Goal: Task Accomplishment & Management: Manage account settings

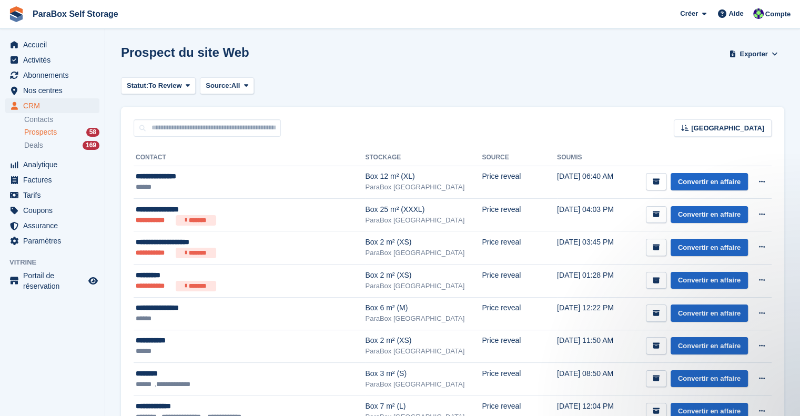
click at [40, 136] on span "Prospects" at bounding box center [40, 132] width 33 height 10
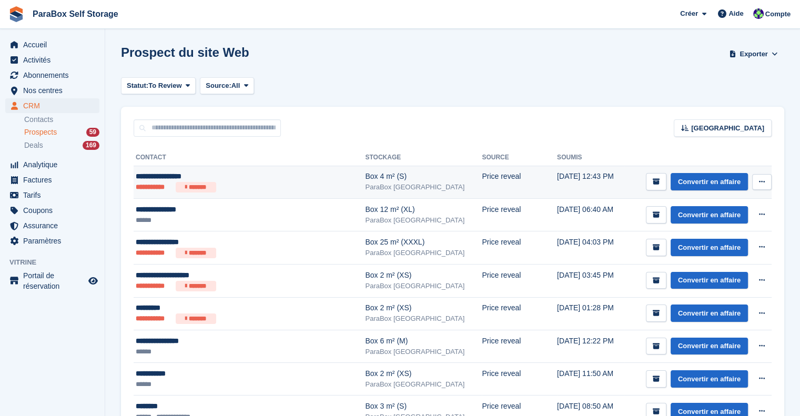
click at [267, 178] on div "**********" at bounding box center [233, 176] width 195 height 11
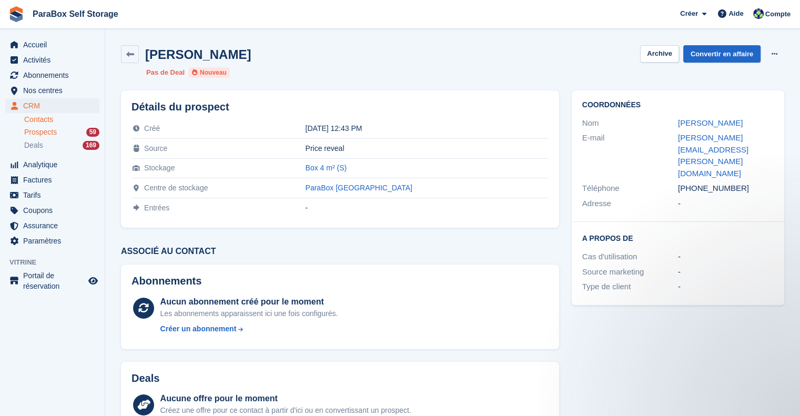
click at [36, 115] on link "Contacts" at bounding box center [61, 120] width 75 height 10
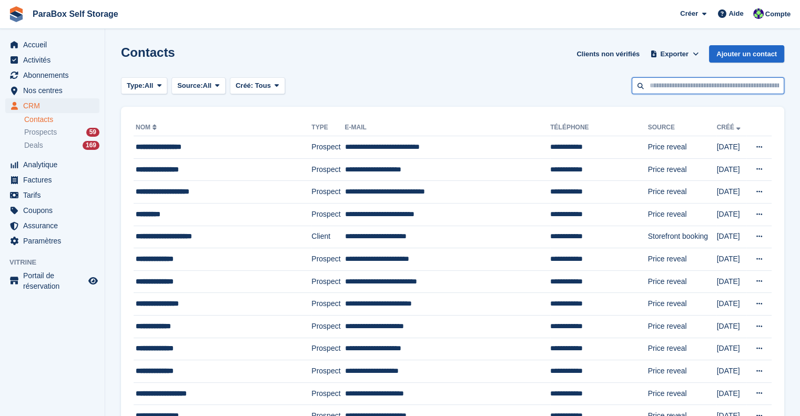
click at [690, 87] on input "text" at bounding box center [708, 85] width 152 height 17
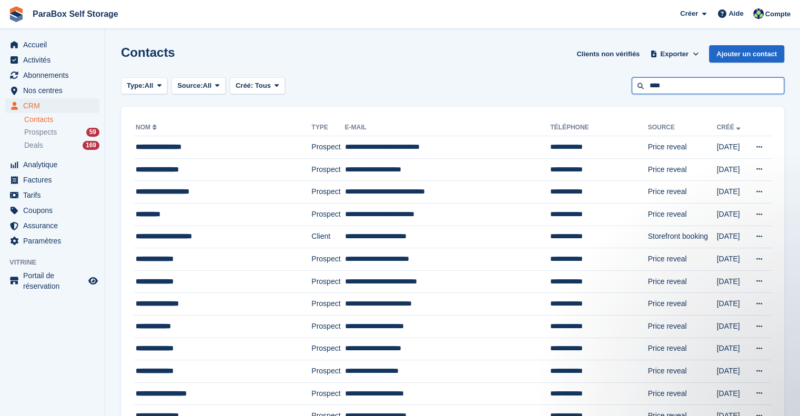
type input "****"
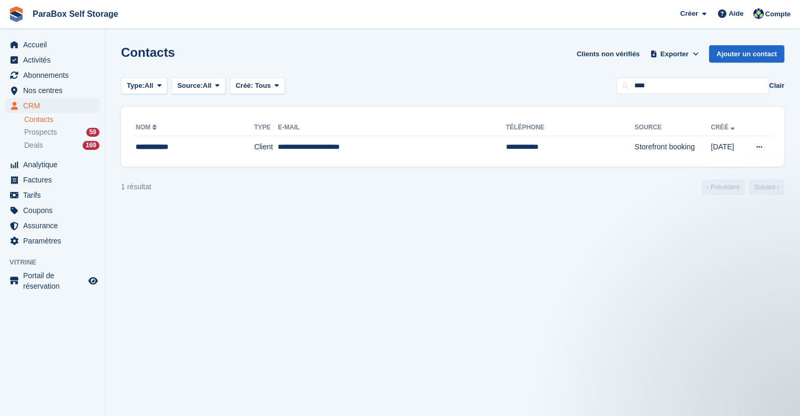
click at [53, 120] on link "Contacts" at bounding box center [61, 120] width 75 height 10
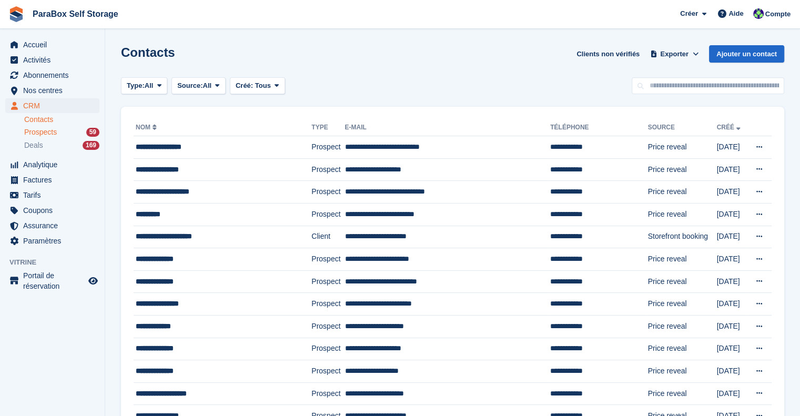
click at [53, 131] on span "Prospects" at bounding box center [40, 132] width 33 height 10
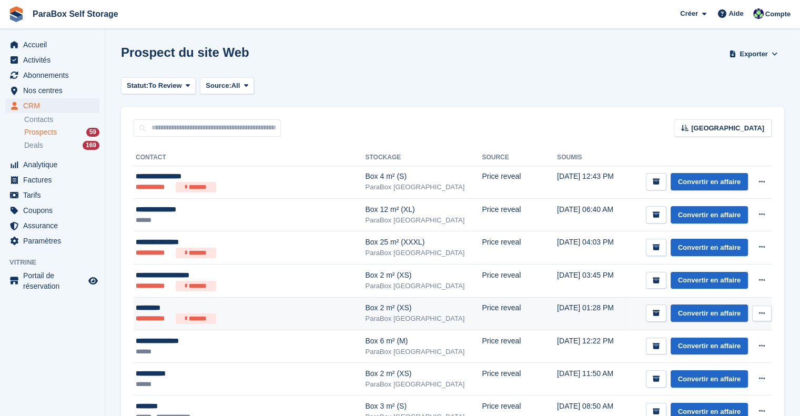
click at [266, 319] on ul "**********" at bounding box center [233, 318] width 195 height 11
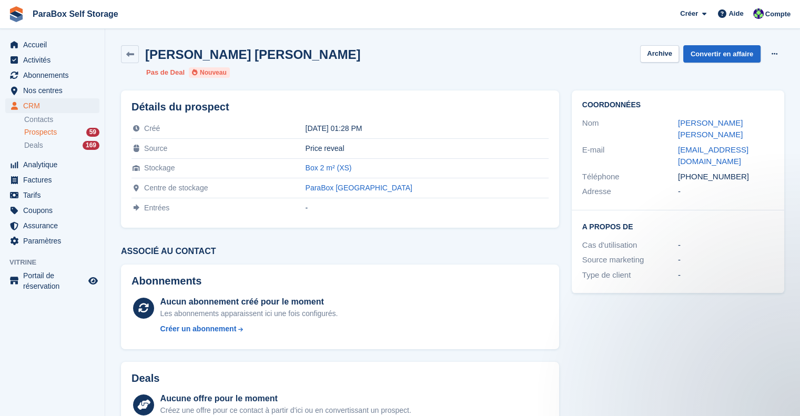
drag, startPoint x: 747, startPoint y: 172, endPoint x: 657, endPoint y: 172, distance: 89.4
click at [657, 184] on div "Adresse -" at bounding box center [677, 191] width 191 height 15
click at [722, 184] on div "Adresse -" at bounding box center [677, 191] width 191 height 15
drag, startPoint x: 747, startPoint y: 169, endPoint x: 669, endPoint y: 167, distance: 78.4
click at [669, 169] on div "Téléphone +41798528116" at bounding box center [677, 176] width 191 height 15
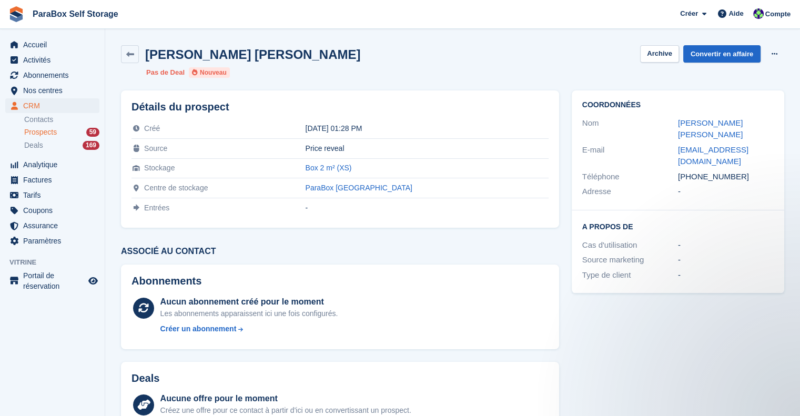
copy div "Téléphone +41798528116"
click at [53, 128] on span "Prospects" at bounding box center [40, 132] width 33 height 10
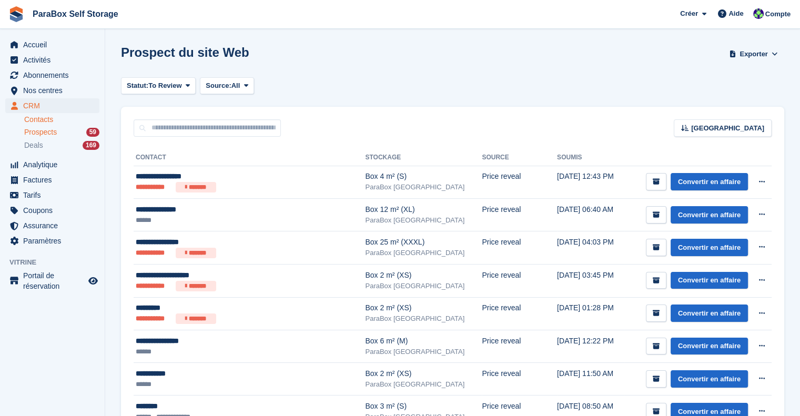
click at [46, 120] on link "Contacts" at bounding box center [61, 120] width 75 height 10
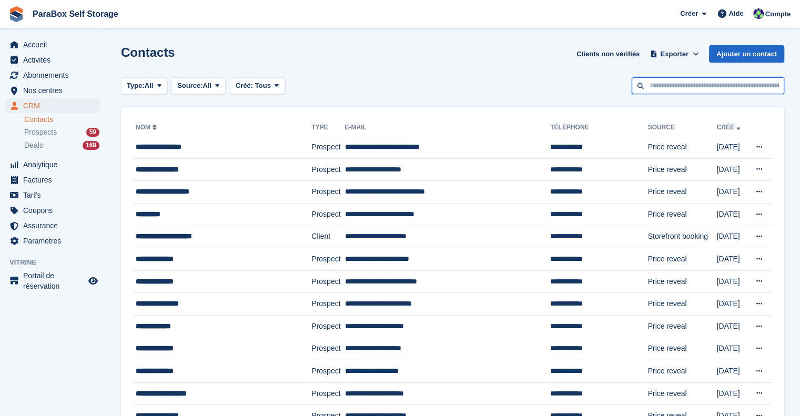
drag, startPoint x: 704, startPoint y: 77, endPoint x: 704, endPoint y: 84, distance: 6.3
click at [704, 77] on input "text" at bounding box center [708, 85] width 152 height 17
paste input "**********"
type input "**********"
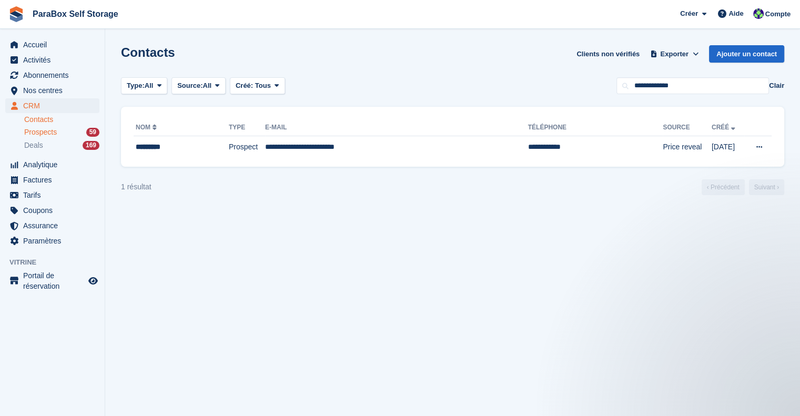
click at [57, 134] on div "Prospects 59" at bounding box center [61, 132] width 75 height 10
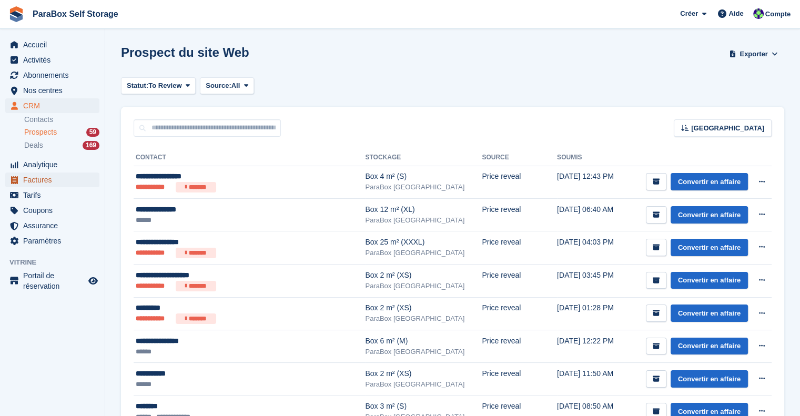
click at [43, 178] on span "Factures" at bounding box center [54, 179] width 63 height 15
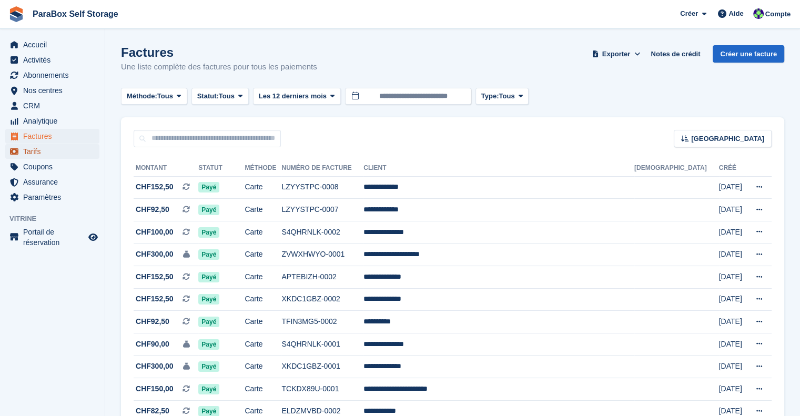
click at [47, 149] on span "Tarifs" at bounding box center [54, 151] width 63 height 15
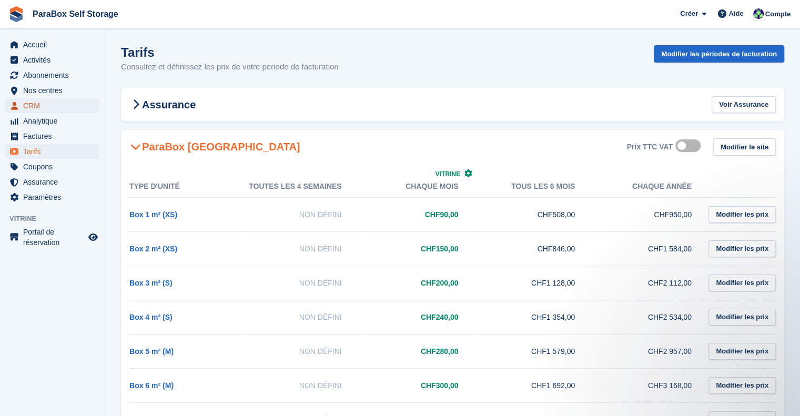
click at [40, 103] on span "CRM" at bounding box center [54, 105] width 63 height 15
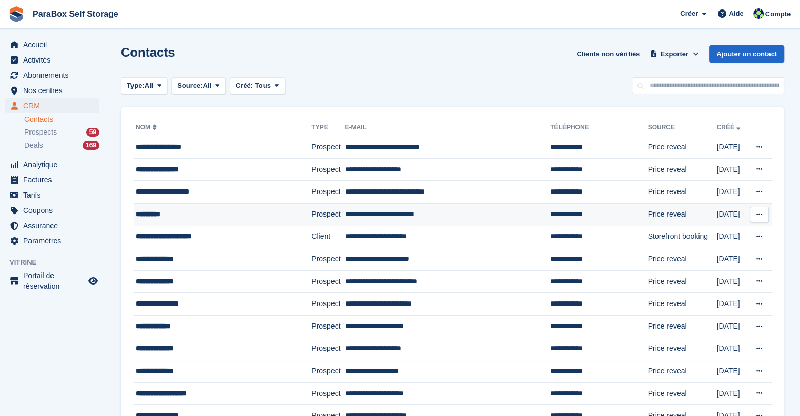
click at [176, 219] on div "*********" at bounding box center [212, 214] width 153 height 11
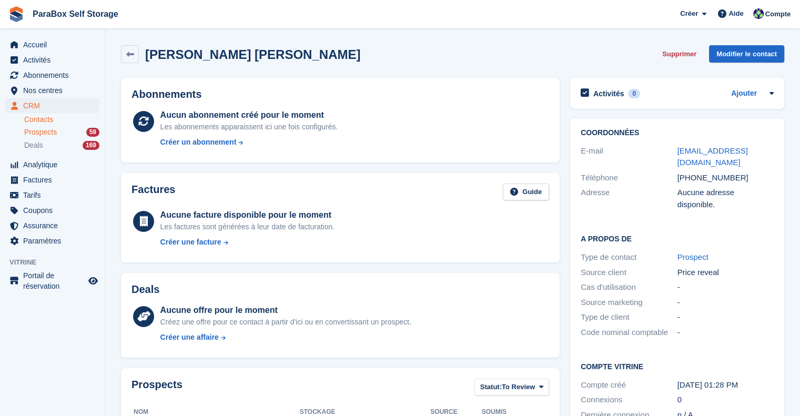
click at [40, 134] on span "Prospects" at bounding box center [40, 132] width 33 height 10
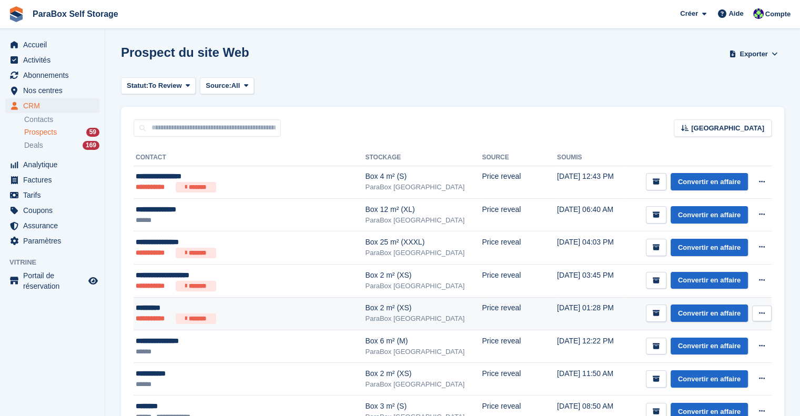
click at [236, 308] on div "*********" at bounding box center [233, 307] width 195 height 11
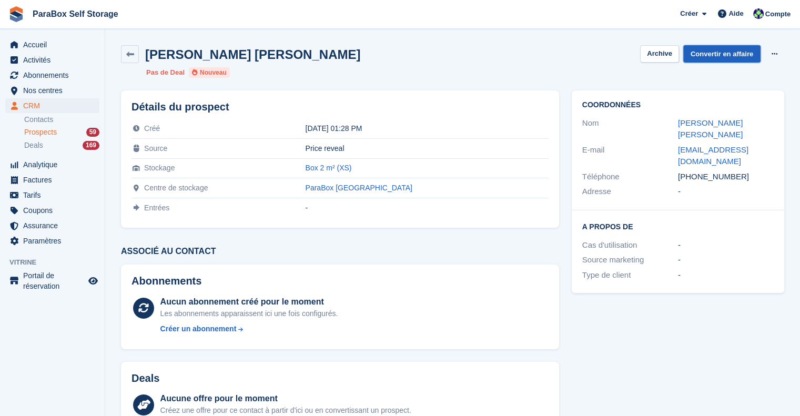
click at [734, 55] on link "Convertir en affaire" at bounding box center [721, 53] width 77 height 17
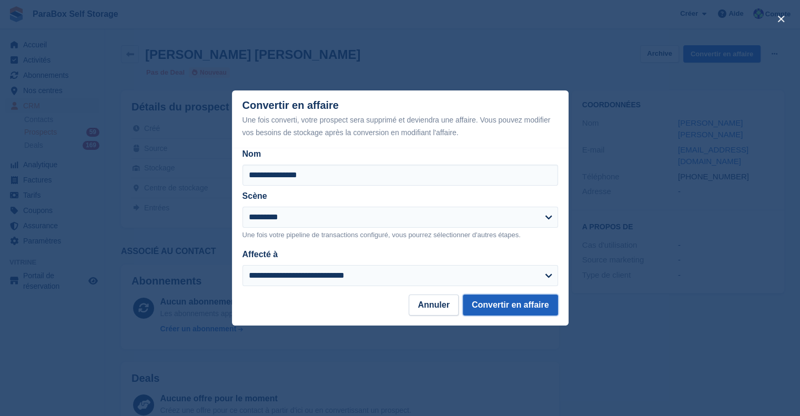
click at [511, 305] on button "Convertir en affaire" at bounding box center [510, 304] width 95 height 21
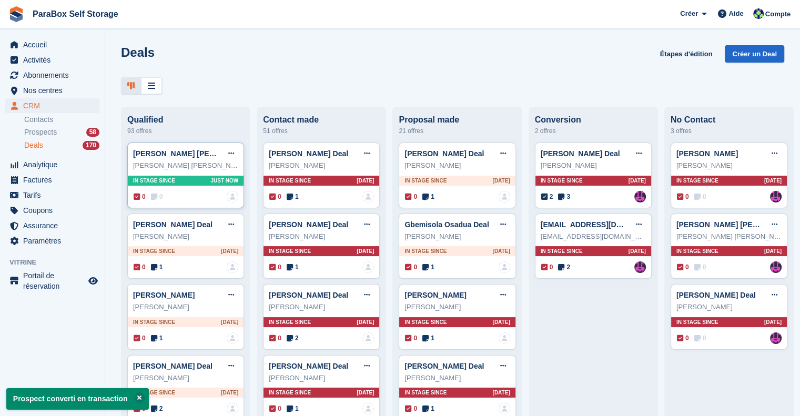
click at [159, 197] on span "0" at bounding box center [157, 196] width 12 height 9
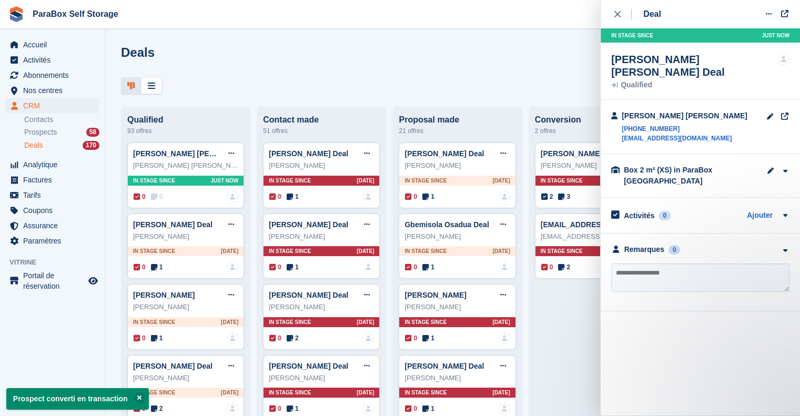
click at [626, 263] on textarea at bounding box center [700, 277] width 178 height 28
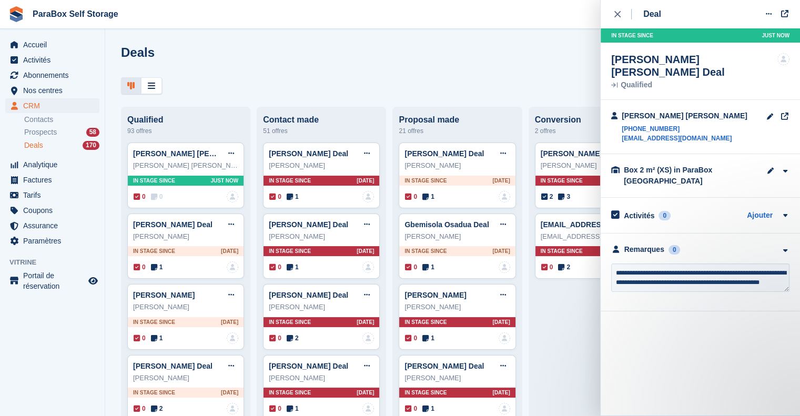
scroll to position [5, 0]
type textarea "**********"
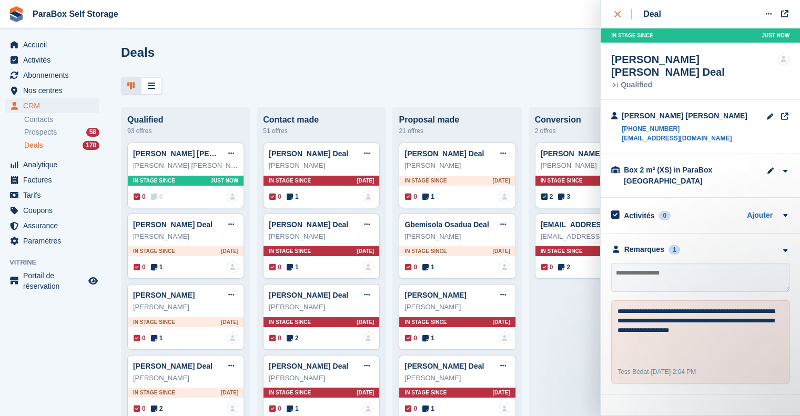
click at [618, 15] on icon "close" at bounding box center [617, 14] width 6 height 6
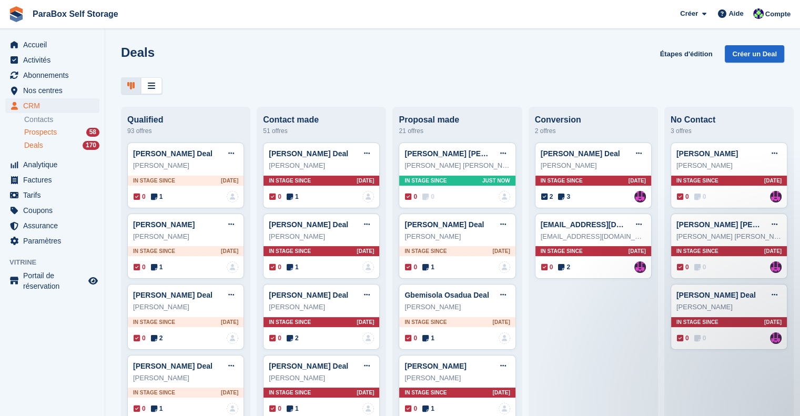
click at [50, 130] on span "Prospects" at bounding box center [40, 132] width 33 height 10
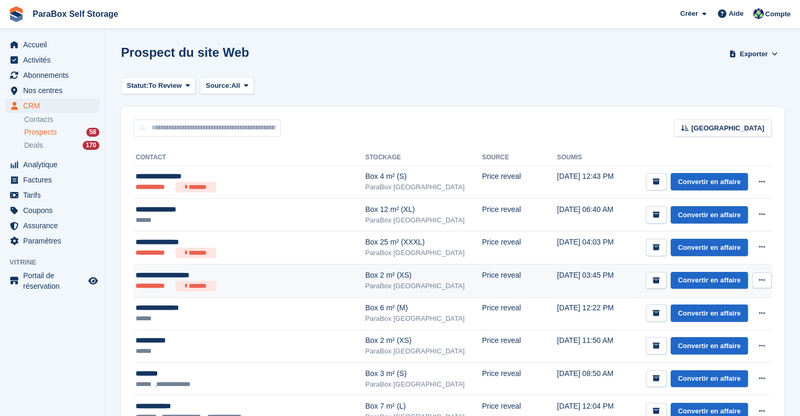
click at [271, 278] on div "**********" at bounding box center [233, 275] width 195 height 11
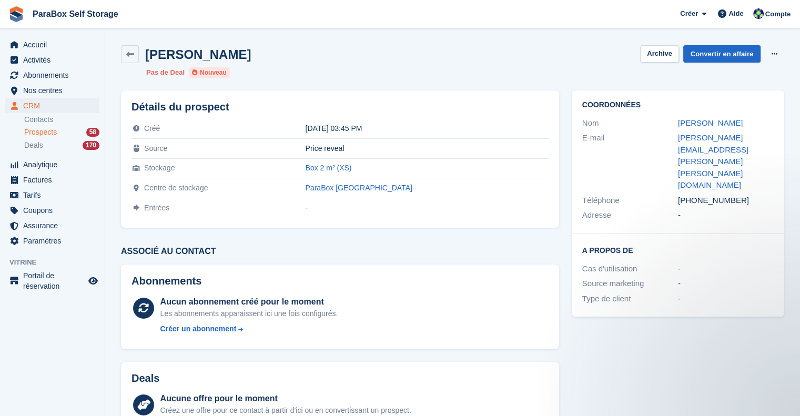
drag, startPoint x: 742, startPoint y: 166, endPoint x: 669, endPoint y: 164, distance: 73.6
click at [669, 193] on div "Téléphone [PHONE_NUMBER]" at bounding box center [677, 200] width 191 height 15
copy div "Téléphone [PHONE_NUMBER]"
click at [45, 121] on link "Contacts" at bounding box center [61, 120] width 75 height 10
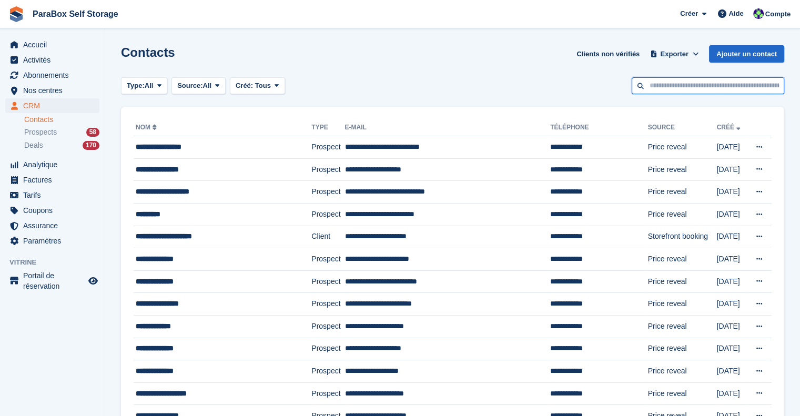
click at [678, 89] on input "text" at bounding box center [708, 85] width 152 height 17
paste input "**********"
type input "**********"
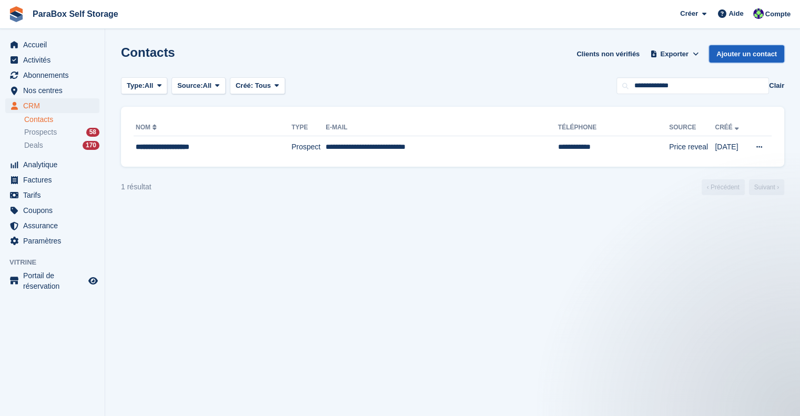
click at [752, 52] on link "Ajouter un contact" at bounding box center [746, 53] width 75 height 17
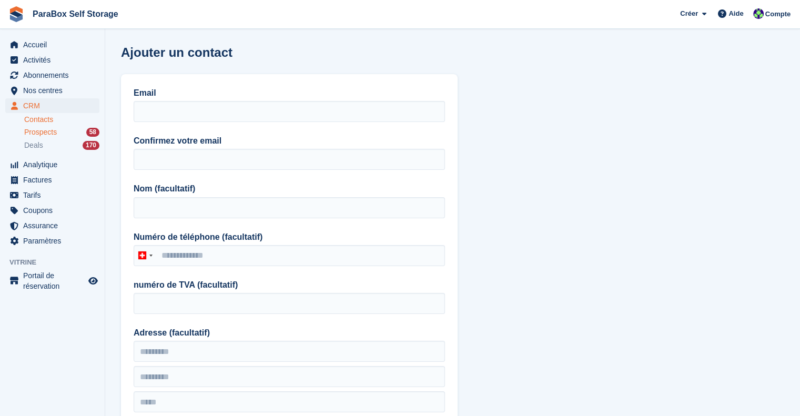
click at [42, 128] on span "Prospects" at bounding box center [40, 132] width 33 height 10
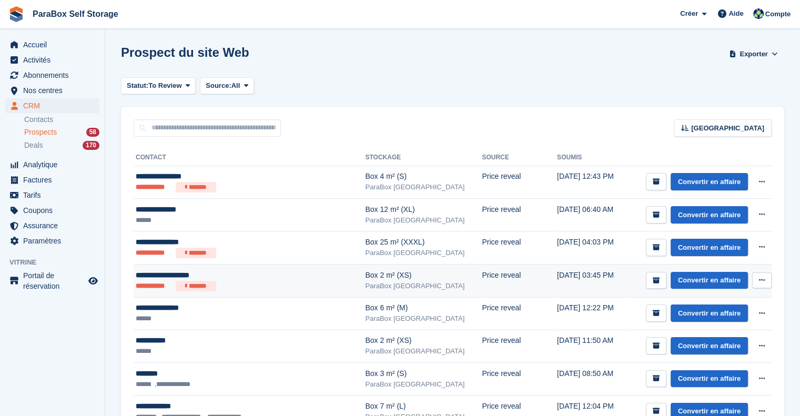
click at [248, 278] on div "**********" at bounding box center [233, 275] width 195 height 11
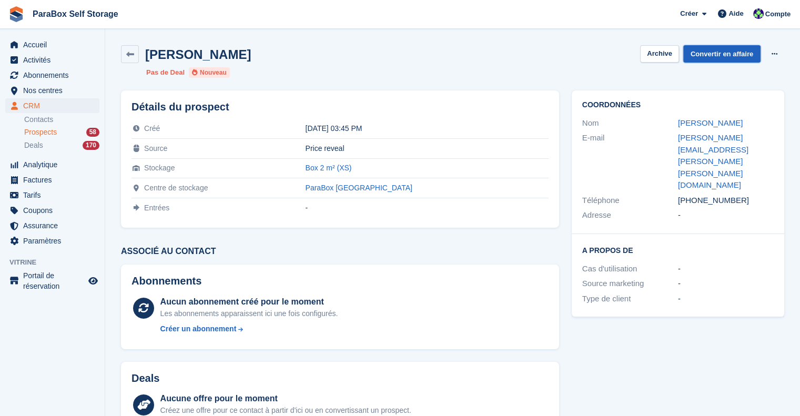
click at [728, 48] on link "Convertir en affaire" at bounding box center [721, 53] width 77 height 17
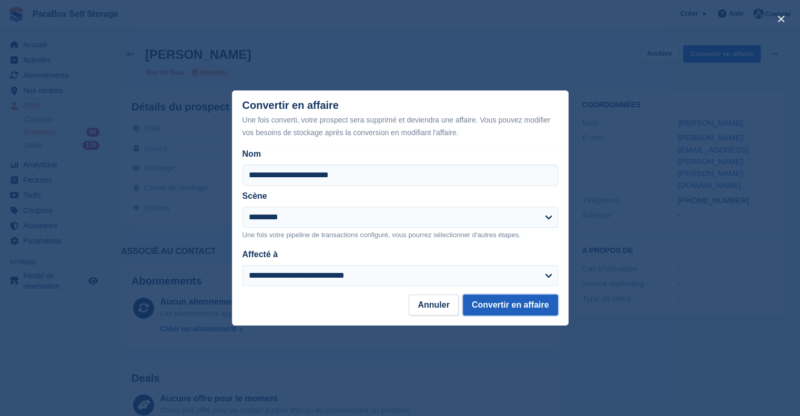
click at [521, 311] on button "Convertir en affaire" at bounding box center [510, 304] width 95 height 21
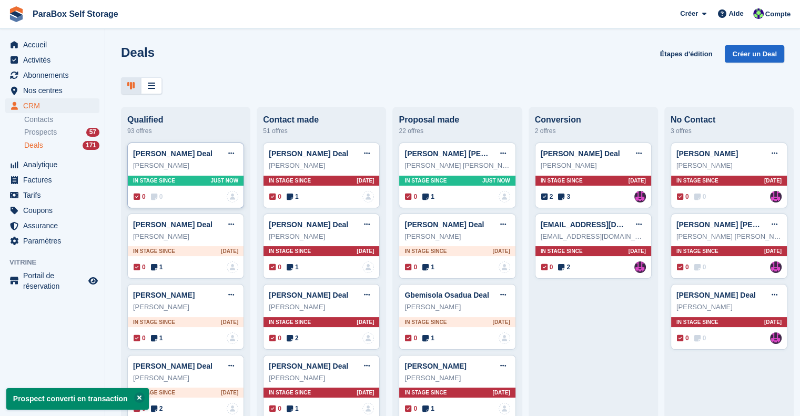
click at [157, 195] on icon at bounding box center [154, 196] width 6 height 7
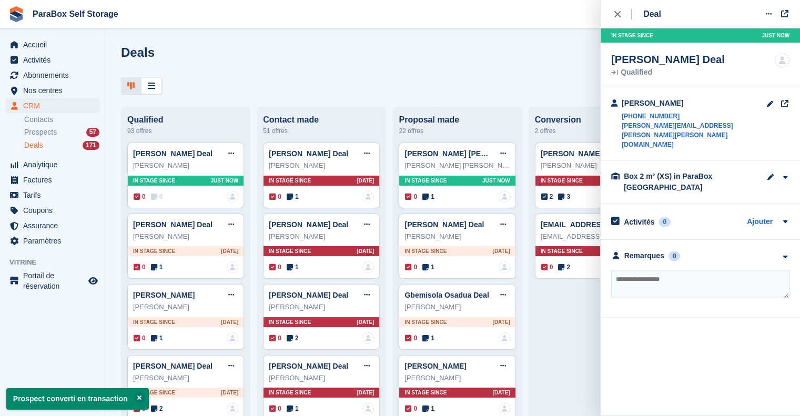
drag, startPoint x: 650, startPoint y: 275, endPoint x: 655, endPoint y: 272, distance: 5.7
click at [654, 273] on textarea at bounding box center [700, 284] width 178 height 28
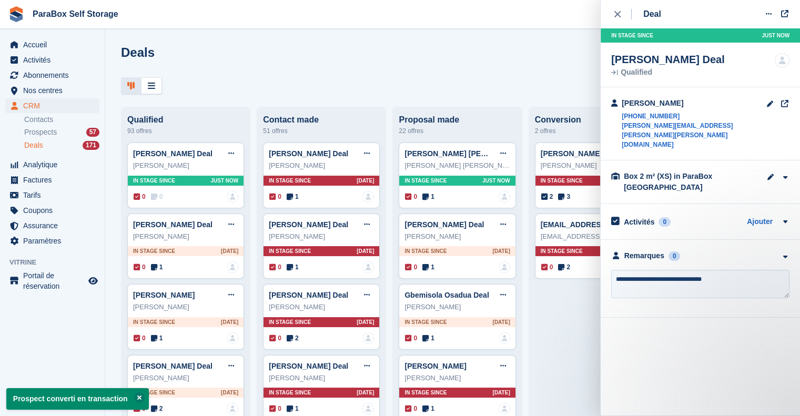
type textarea "**********"
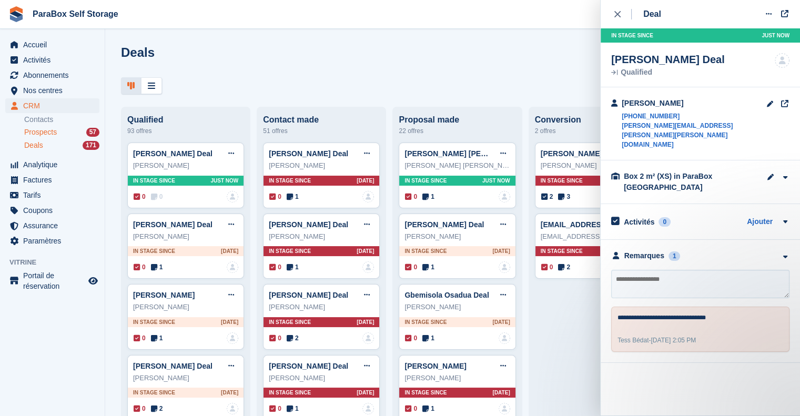
click at [43, 136] on span "Prospects" at bounding box center [40, 132] width 33 height 10
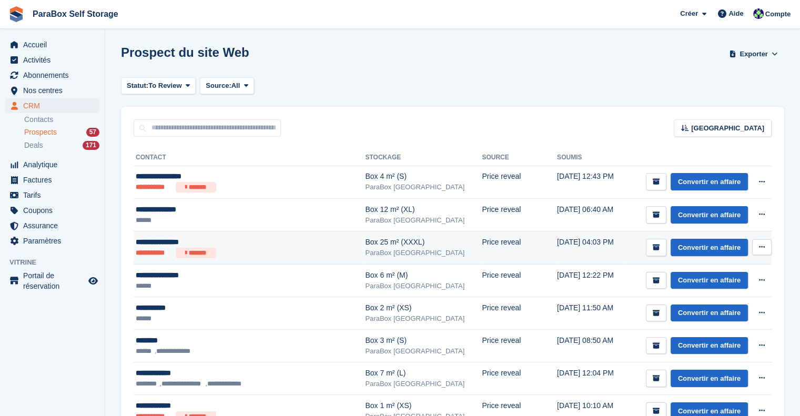
click at [269, 252] on ul "**********" at bounding box center [233, 253] width 195 height 11
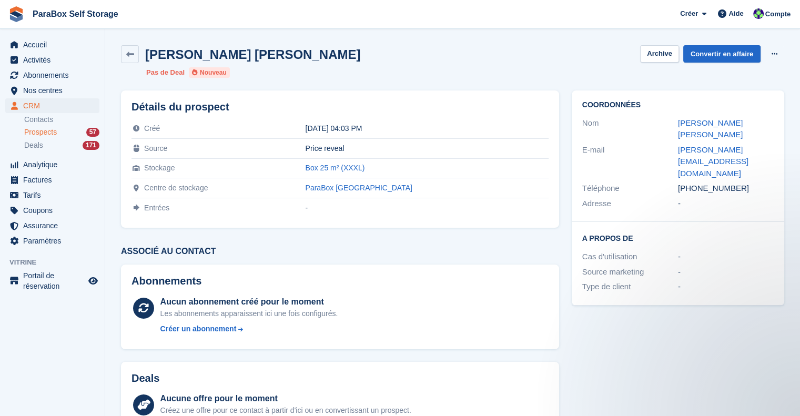
drag, startPoint x: 741, startPoint y: 164, endPoint x: 673, endPoint y: 148, distance: 70.8
click at [673, 148] on div "Coordonnées Nom [PERSON_NAME] [PERSON_NAME] E-mail [PERSON_NAME][EMAIL_ADDRESS]…" at bounding box center [678, 155] width 212 height 131
drag, startPoint x: 791, startPoint y: 172, endPoint x: 769, endPoint y: 168, distance: 22.0
click at [791, 172] on section "[PERSON_NAME] [PERSON_NAME] Archive Convertir en affaire Supprimer le prospect …" at bounding box center [452, 279] width 695 height 559
click at [751, 182] on div "[PHONE_NUMBER]" at bounding box center [726, 188] width 96 height 12
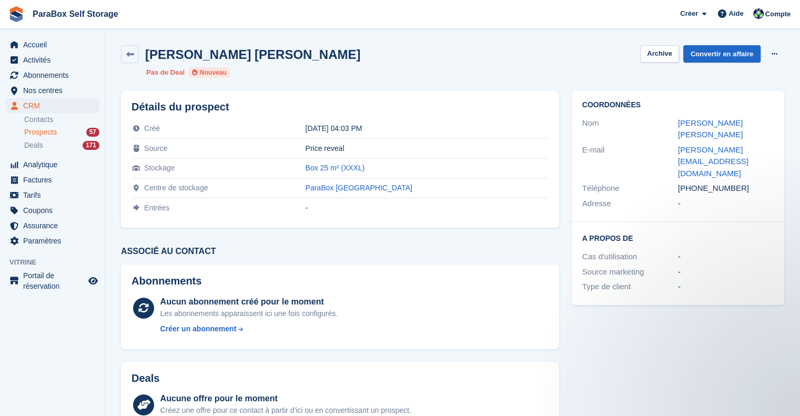
drag, startPoint x: 747, startPoint y: 151, endPoint x: 671, endPoint y: 151, distance: 75.7
click at [671, 181] on div "Téléphone [PHONE_NUMBER]" at bounding box center [677, 188] width 191 height 15
copy div "Téléphone [PHONE_NUMBER]"
click at [45, 144] on div "Deals 171" at bounding box center [61, 145] width 75 height 10
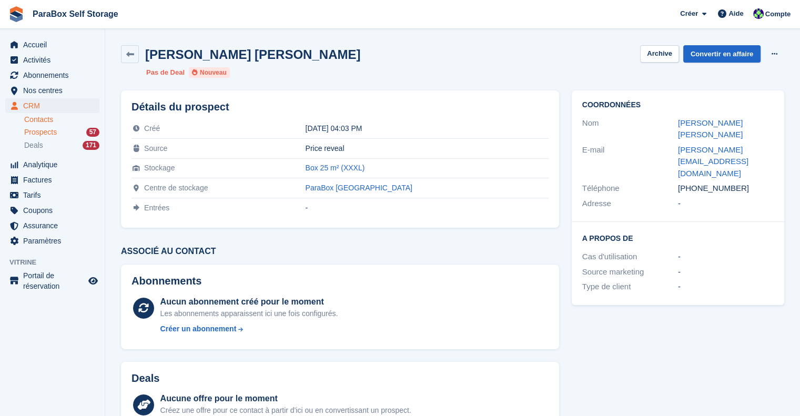
click at [53, 121] on link "Contacts" at bounding box center [61, 120] width 75 height 10
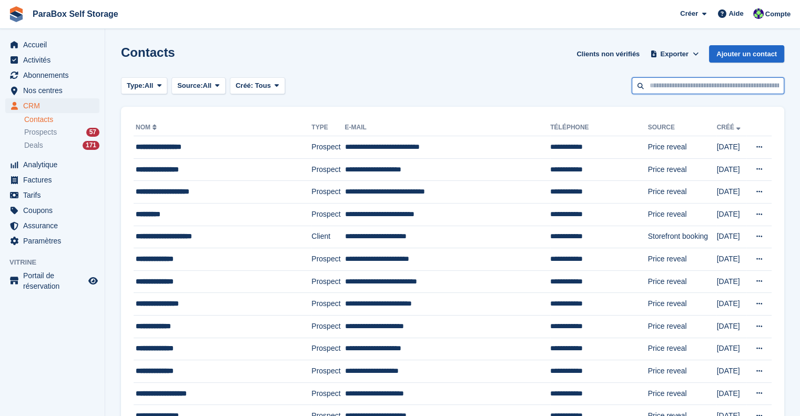
click at [723, 90] on input "text" at bounding box center [708, 85] width 152 height 17
paste input "**********"
type input "**********"
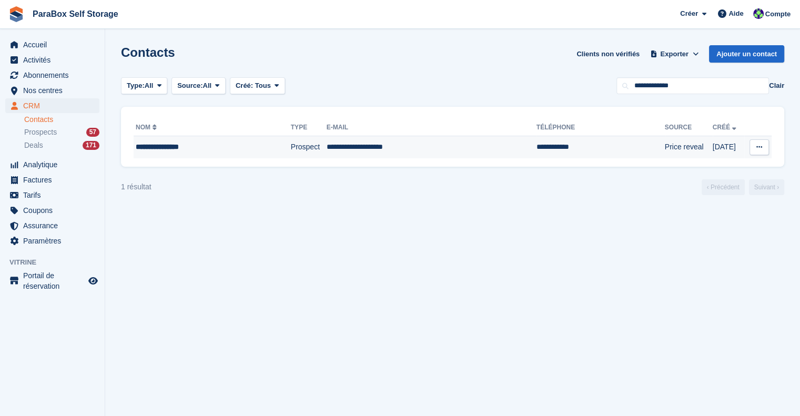
click at [170, 145] on div "**********" at bounding box center [199, 146] width 126 height 11
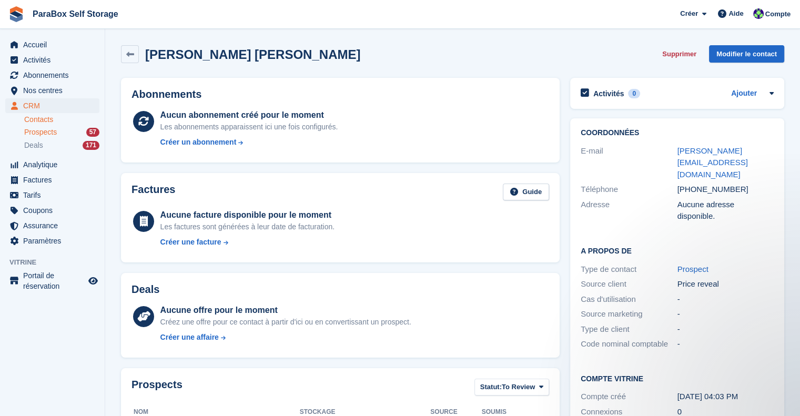
click at [60, 137] on div "Prospects 57" at bounding box center [61, 132] width 75 height 10
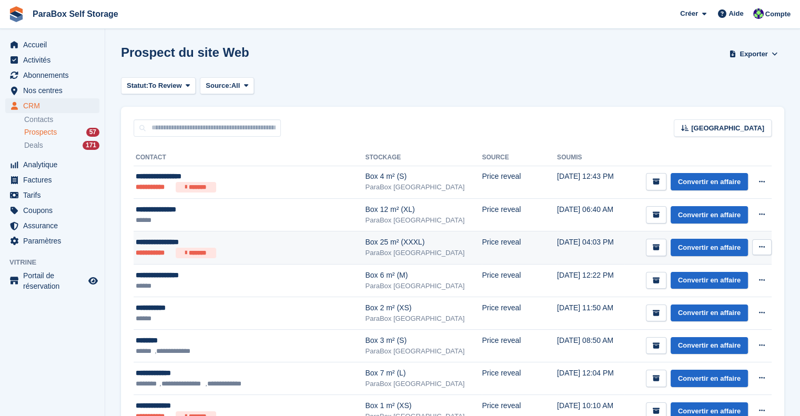
click at [270, 236] on td "**********" at bounding box center [249, 247] width 231 height 33
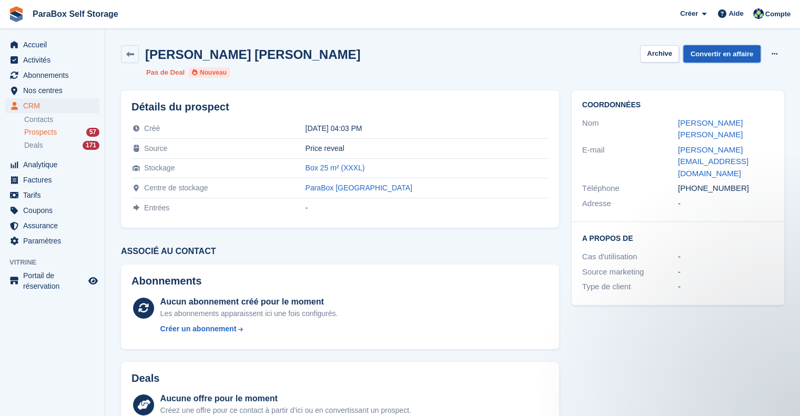
click at [729, 54] on link "Convertir en affaire" at bounding box center [721, 53] width 77 height 17
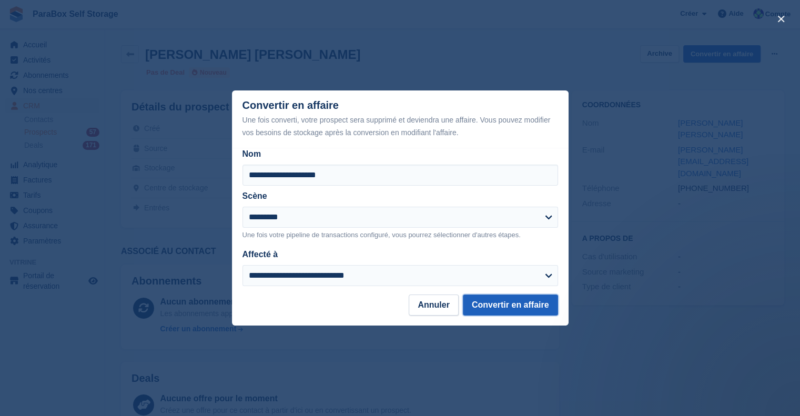
click at [502, 301] on button "Convertir en affaire" at bounding box center [510, 304] width 95 height 21
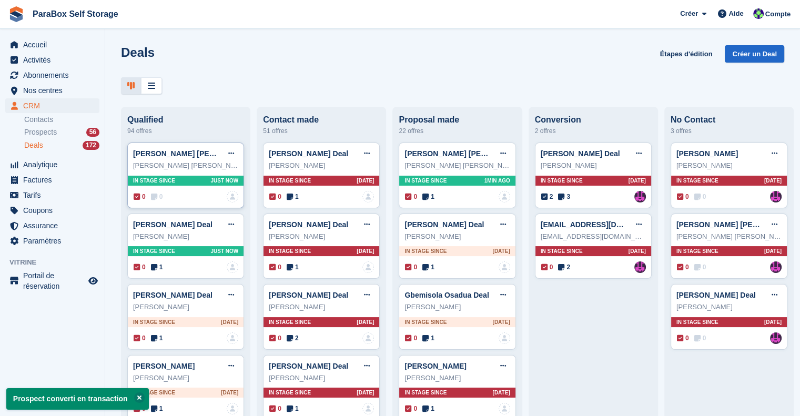
click at [151, 197] on icon at bounding box center [154, 196] width 6 height 7
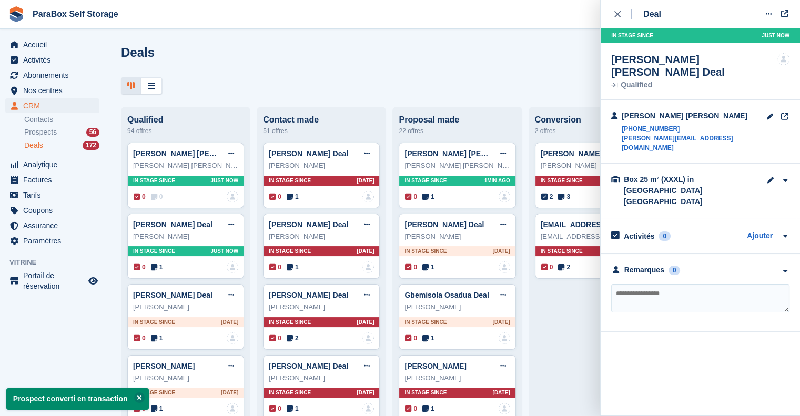
click at [687, 284] on textarea at bounding box center [700, 298] width 178 height 28
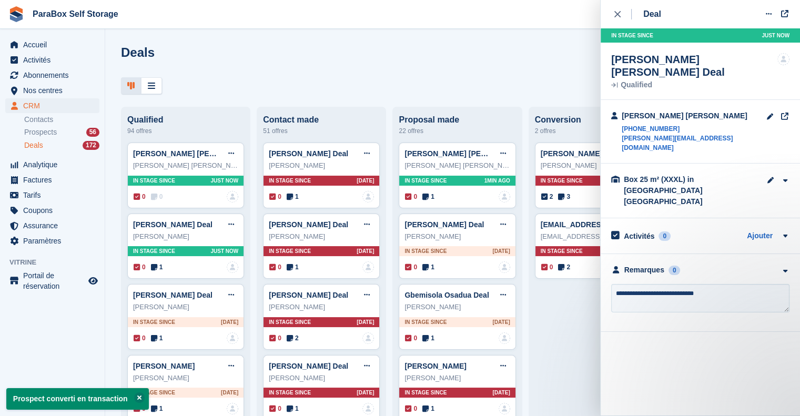
type textarea "**********"
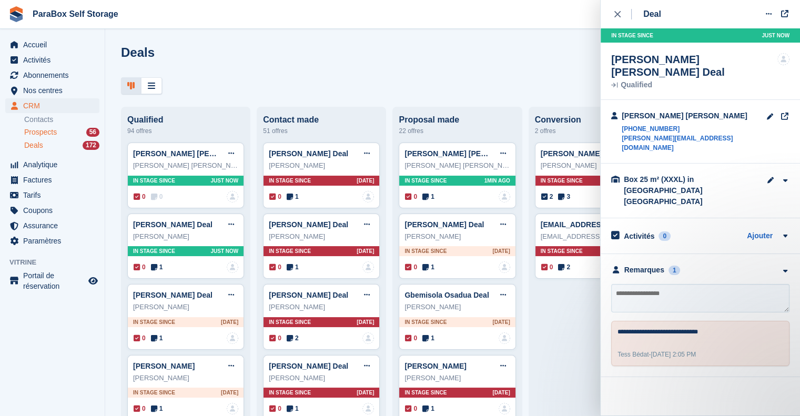
click at [53, 134] on span "Prospects" at bounding box center [40, 132] width 33 height 10
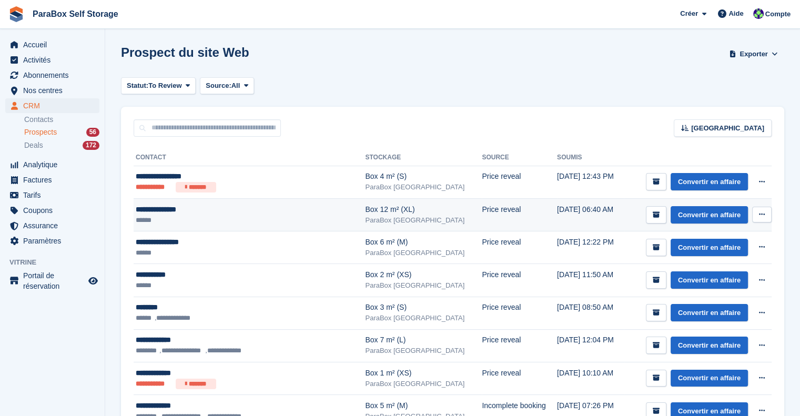
click at [240, 218] on ul "******" at bounding box center [233, 220] width 195 height 11
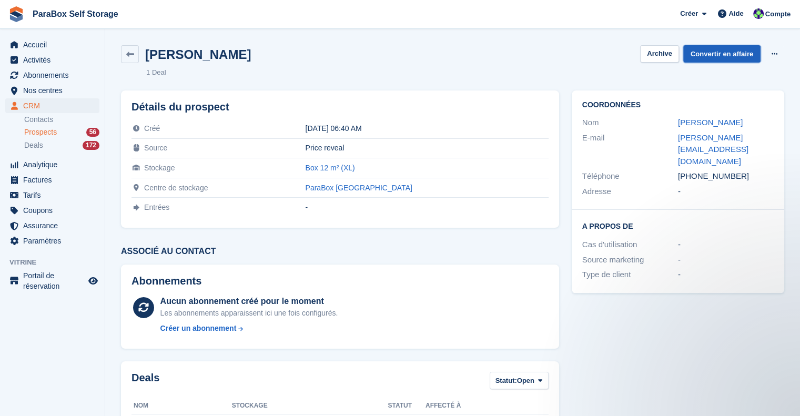
click at [710, 52] on link "Convertir en affaire" at bounding box center [721, 53] width 77 height 17
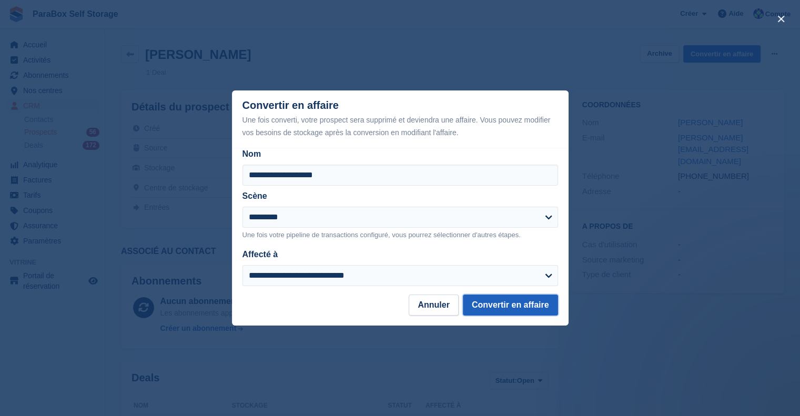
click at [513, 306] on button "Convertir en affaire" at bounding box center [510, 304] width 95 height 21
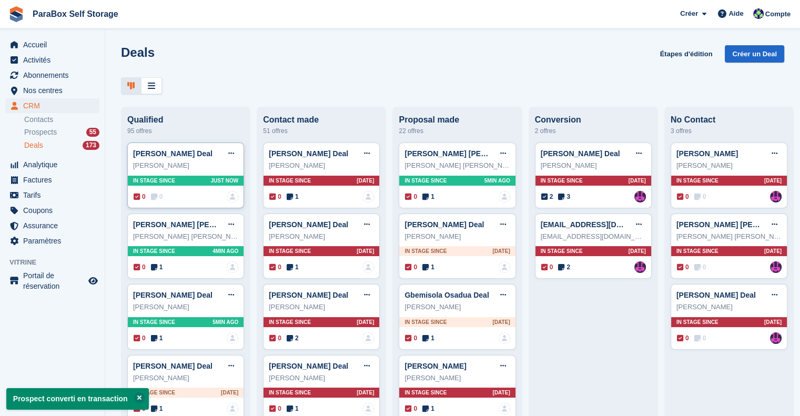
click at [157, 200] on span "0" at bounding box center [157, 196] width 12 height 9
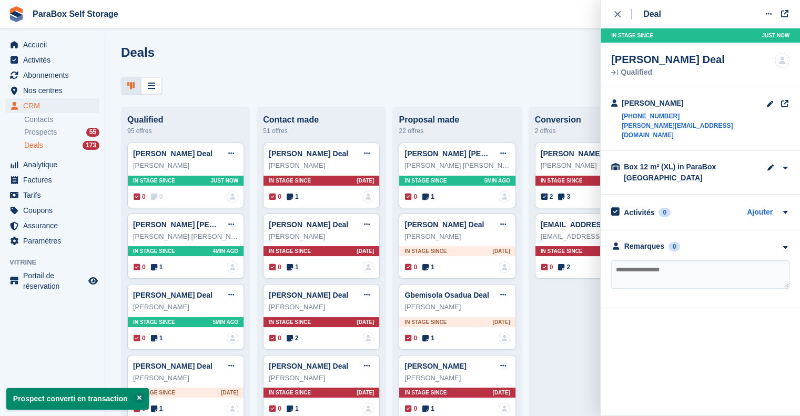
click at [646, 272] on textarea at bounding box center [700, 274] width 178 height 28
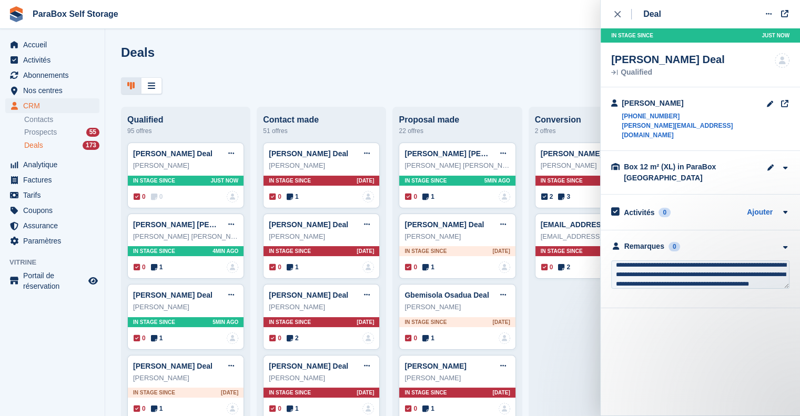
scroll to position [14, 0]
type textarea "**********"
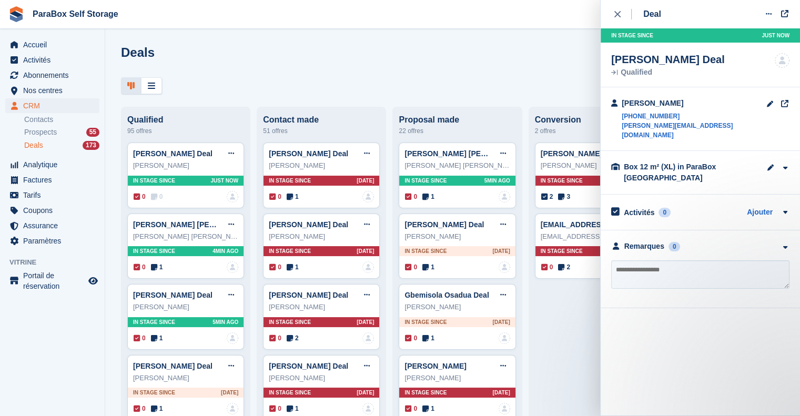
scroll to position [0, 0]
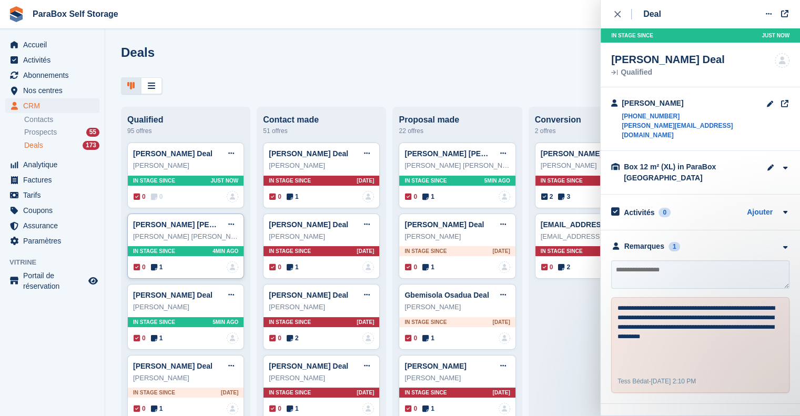
click at [158, 267] on span "1" at bounding box center [157, 266] width 12 height 9
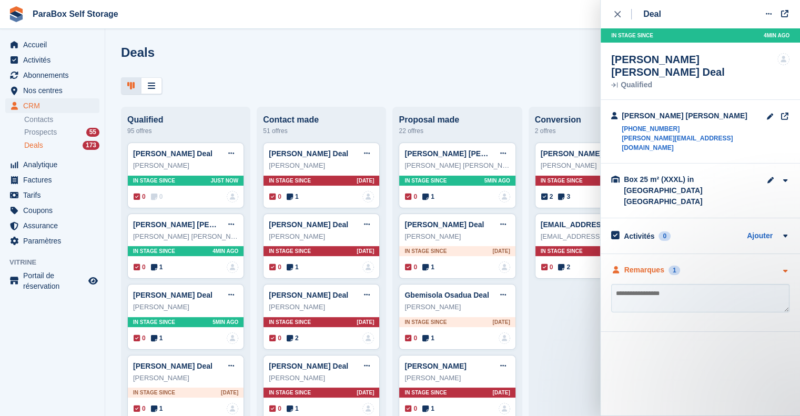
click at [622, 264] on div "Remarques 1" at bounding box center [645, 269] width 69 height 11
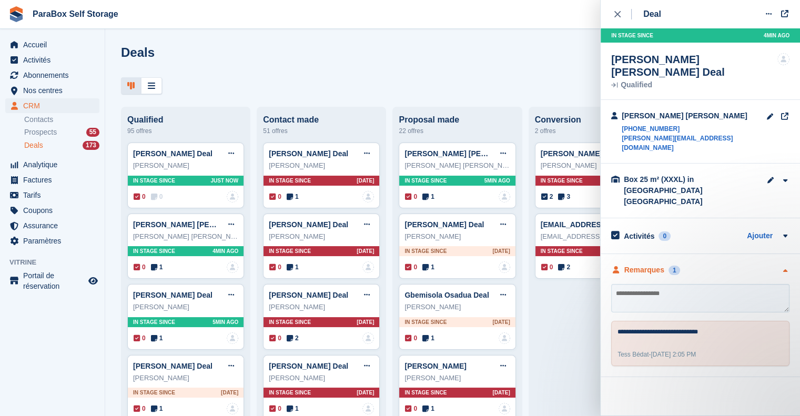
click at [626, 264] on div "Remarques" at bounding box center [644, 269] width 40 height 11
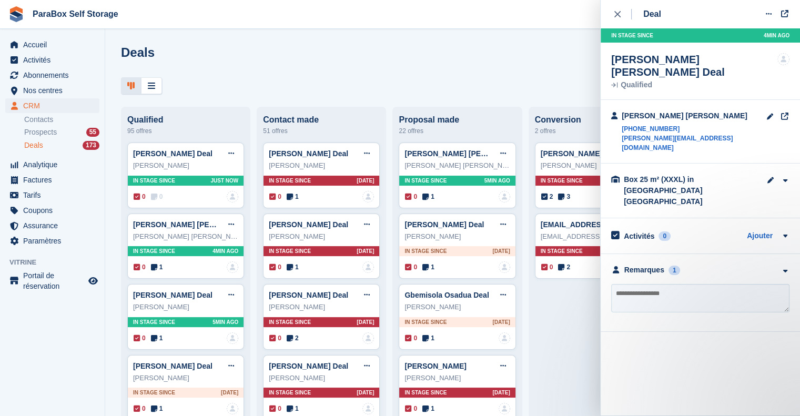
scroll to position [53, 0]
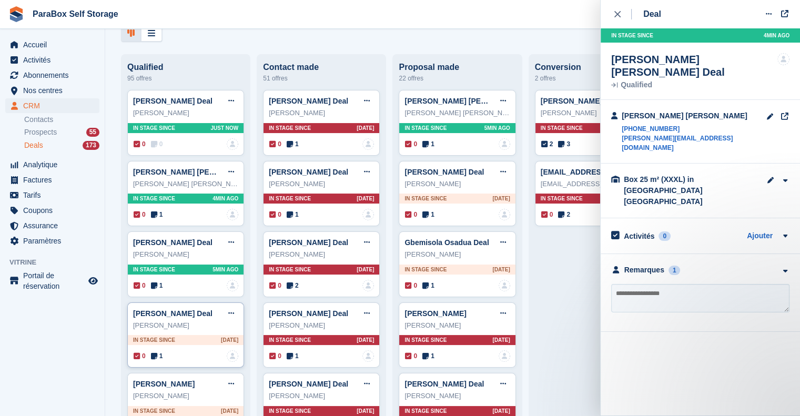
click at [155, 355] on icon at bounding box center [154, 355] width 6 height 7
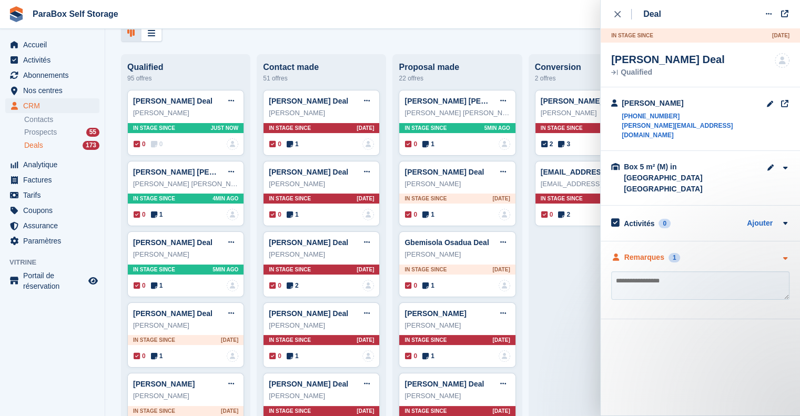
click at [646, 252] on div "Remarques" at bounding box center [644, 257] width 40 height 11
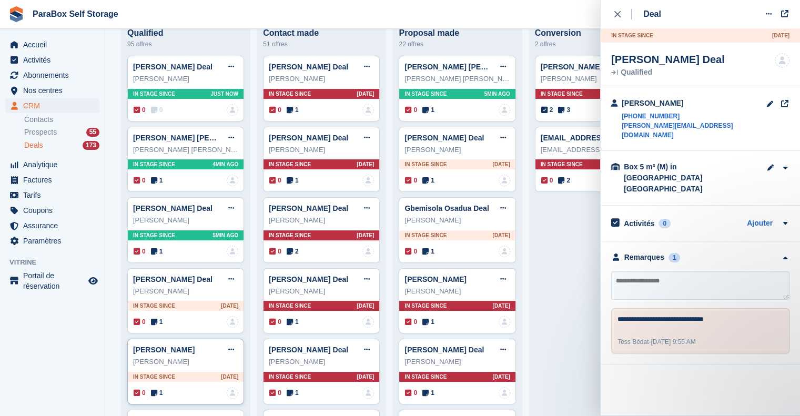
scroll to position [105, 0]
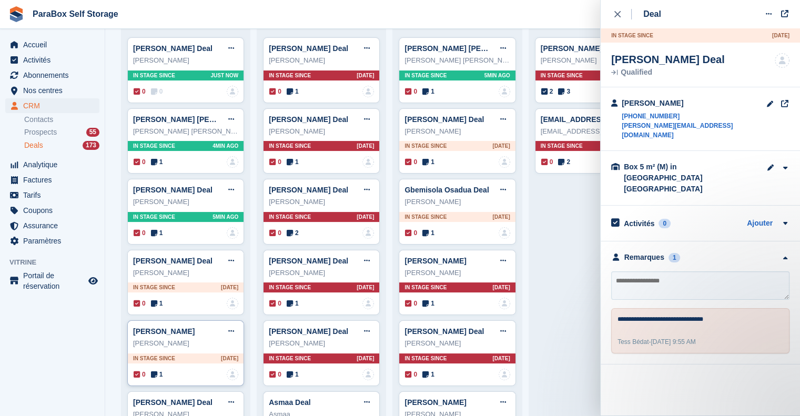
click at [156, 374] on icon at bounding box center [154, 374] width 6 height 7
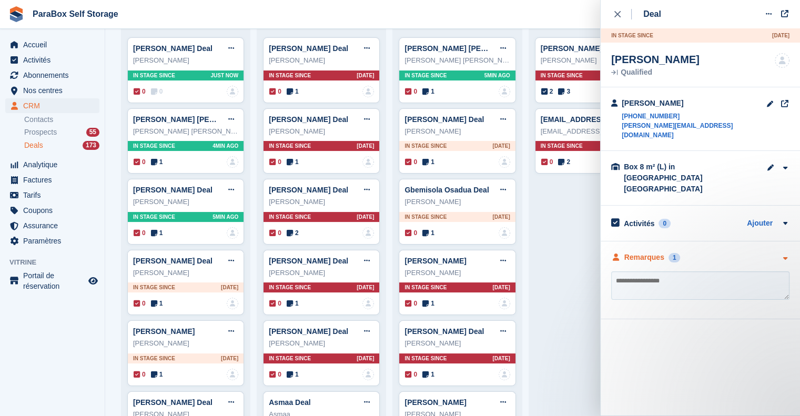
click at [650, 252] on div "Remarques" at bounding box center [644, 257] width 40 height 11
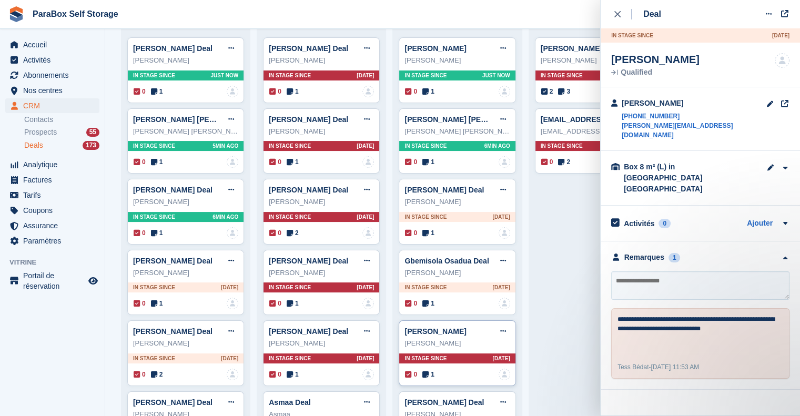
click at [429, 378] on span "1" at bounding box center [428, 374] width 12 height 9
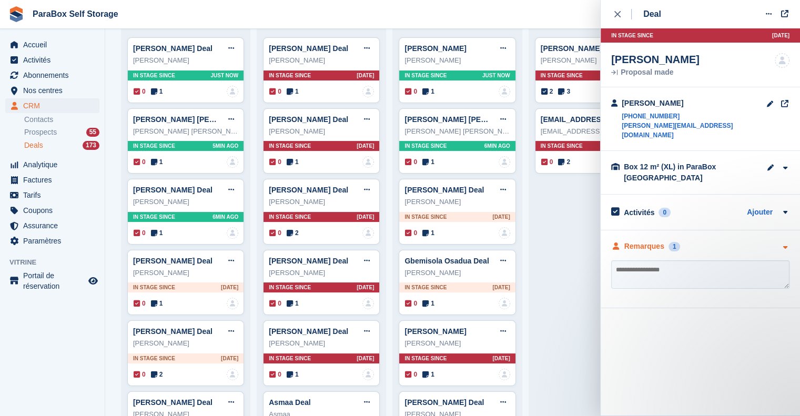
click at [659, 241] on div "Remarques" at bounding box center [644, 246] width 40 height 11
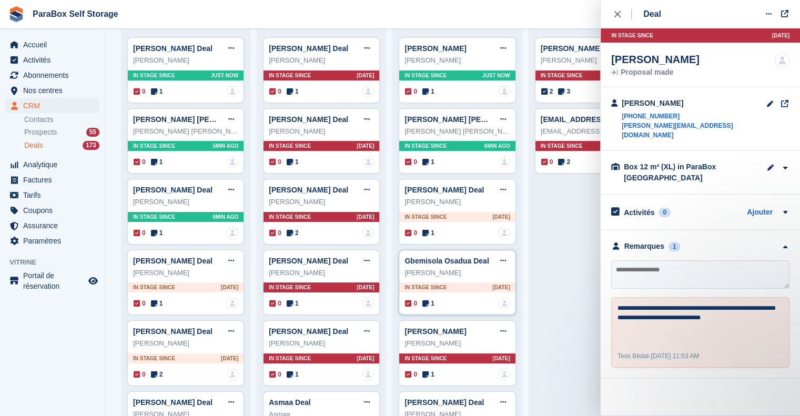
scroll to position [53, 0]
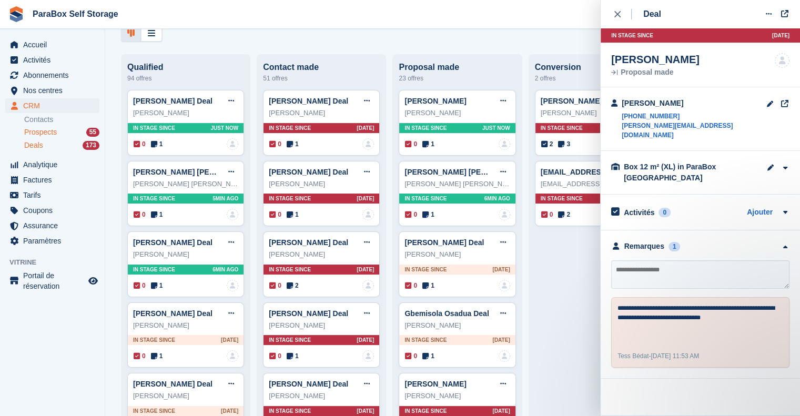
click at [43, 128] on span "Prospects" at bounding box center [40, 132] width 33 height 10
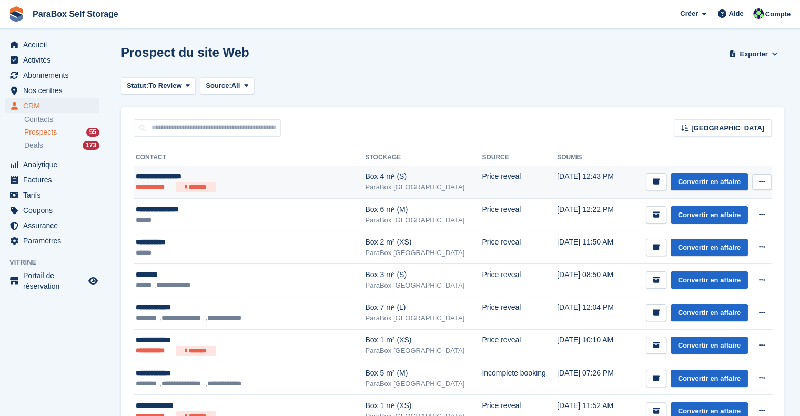
click at [274, 191] on ul "**********" at bounding box center [233, 187] width 195 height 11
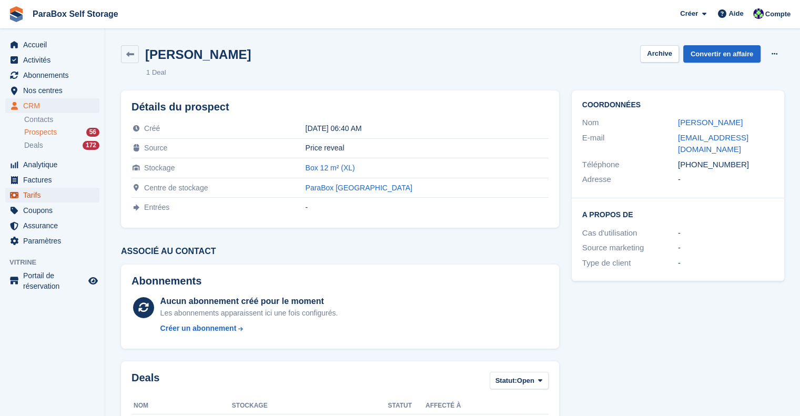
click at [33, 197] on span "Tarifs" at bounding box center [54, 195] width 63 height 15
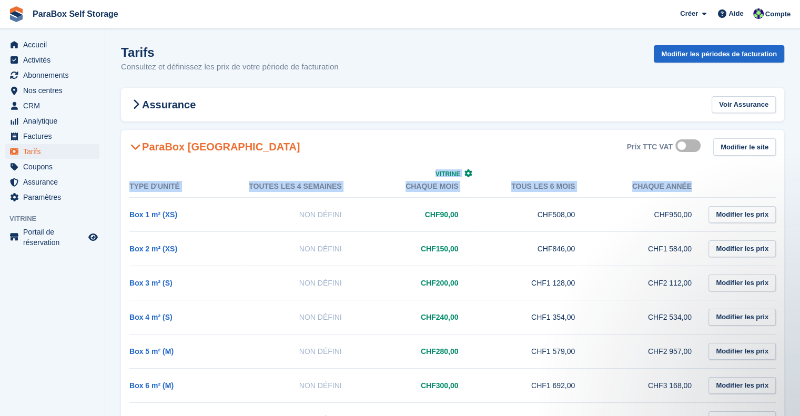
drag, startPoint x: 128, startPoint y: 186, endPoint x: 746, endPoint y: 180, distance: 617.9
click at [746, 180] on div "Type d'unité Toutes les 4 semaines Vitrine Chaque mois Tous les 6 mois Chaque a…" at bounding box center [452, 390] width 663 height 452
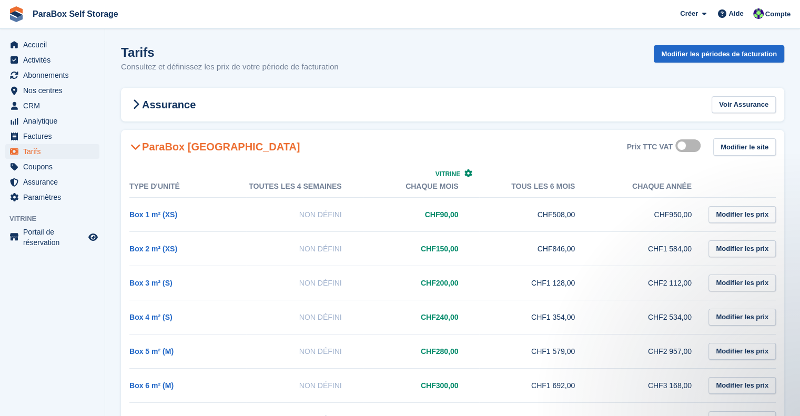
click at [497, 166] on div "Type d'unité Toutes les 4 semaines Vitrine Chaque mois Tous les 6 mois Chaque a…" at bounding box center [452, 390] width 663 height 452
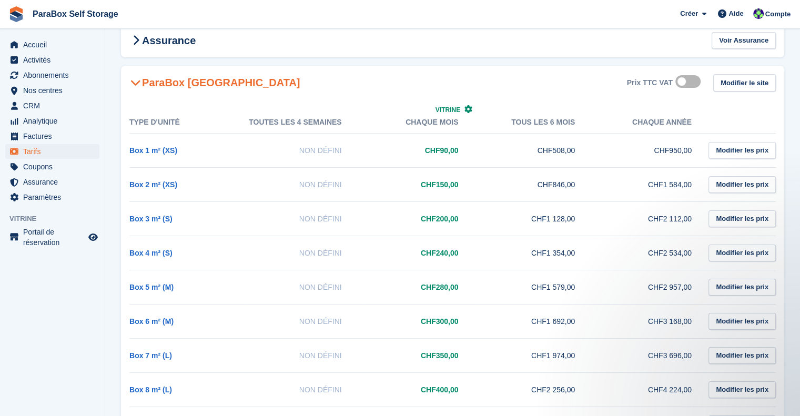
scroll to position [158, 0]
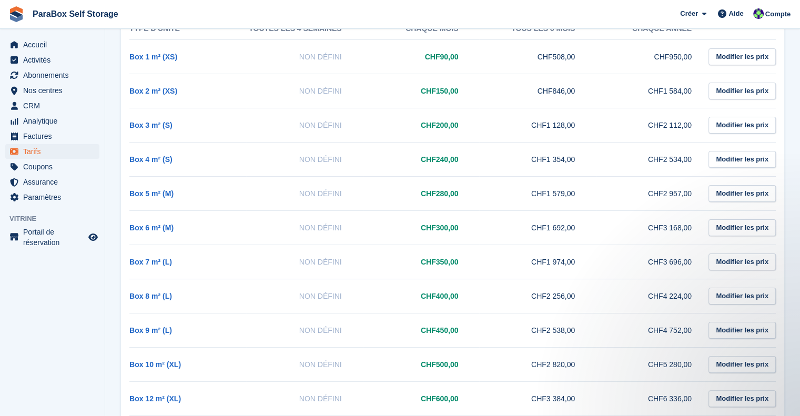
drag, startPoint x: 419, startPoint y: 398, endPoint x: 459, endPoint y: 399, distance: 40.0
click at [459, 399] on td "CHF600,00" at bounding box center [421, 398] width 117 height 34
drag, startPoint x: 459, startPoint y: 399, endPoint x: 395, endPoint y: 259, distance: 153.4
click at [395, 259] on tbody "Box 1 m² (XS) Non défini CHF90,00 CHF508,00 CHF950,00 Modifier les prix Box 2 m…" at bounding box center [452, 244] width 646 height 410
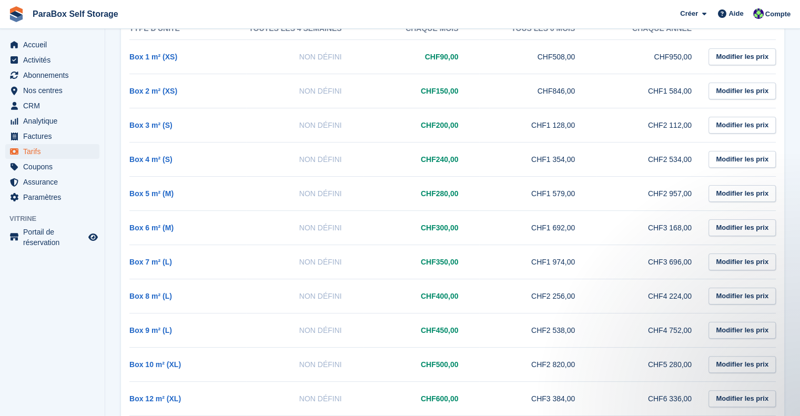
click at [399, 307] on td "CHF400,00" at bounding box center [421, 296] width 117 height 34
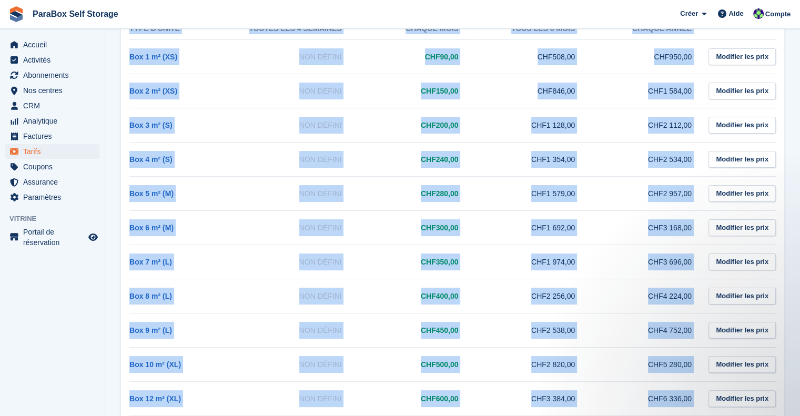
drag, startPoint x: 118, startPoint y: 396, endPoint x: 707, endPoint y: 405, distance: 589.0
click at [707, 405] on section "Tarifs Consultez et définissez les prix de votre période de facturation Modifie…" at bounding box center [452, 162] width 695 height 640
click at [111, 342] on section "Tarifs Consultez et définissez les prix de votre période de facturation Modifie…" at bounding box center [452, 162] width 695 height 640
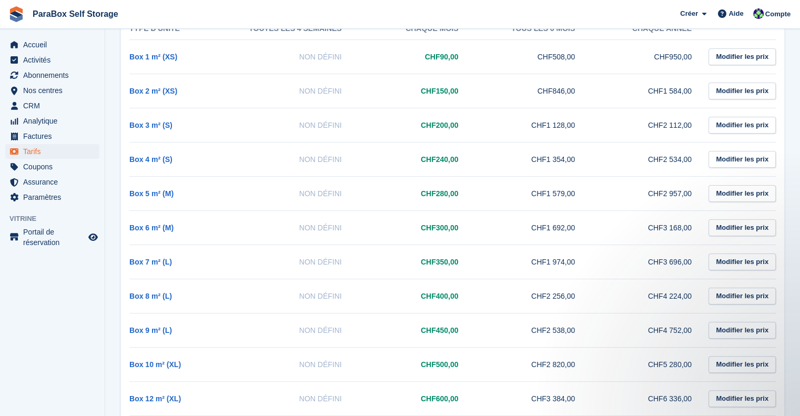
scroll to position [0, 0]
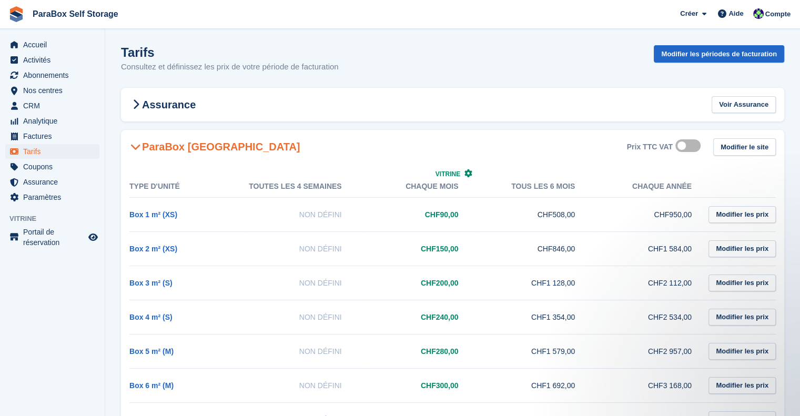
drag, startPoint x: 117, startPoint y: 317, endPoint x: 127, endPoint y: 186, distance: 131.8
click at [127, 186] on section "Tarifs Consultez et définissez les prix de votre période de facturation Modifie…" at bounding box center [452, 320] width 695 height 640
drag, startPoint x: 126, startPoint y: 186, endPoint x: 193, endPoint y: 186, distance: 66.8
click at [193, 186] on div "Type d'unité Toutes les 4 semaines Vitrine Chaque mois Tous les 6 mois Chaque a…" at bounding box center [452, 390] width 663 height 452
click at [196, 179] on th "Type d'unité" at bounding box center [187, 187] width 117 height 22
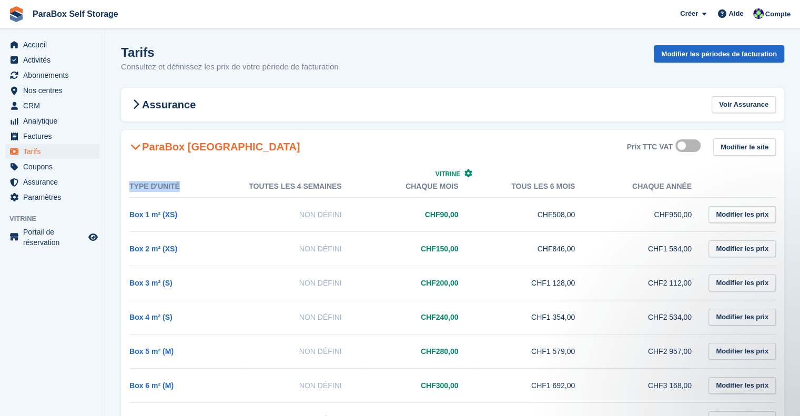
drag, startPoint x: 130, startPoint y: 187, endPoint x: 215, endPoint y: 190, distance: 84.2
click at [215, 190] on th "Type d'unité" at bounding box center [187, 187] width 117 height 22
click at [246, 188] on th "Toutes les 4 semaines" at bounding box center [304, 187] width 117 height 22
drag, startPoint x: 257, startPoint y: 183, endPoint x: 345, endPoint y: 185, distance: 87.8
click at [345, 185] on th "Toutes les 4 semaines" at bounding box center [304, 187] width 117 height 22
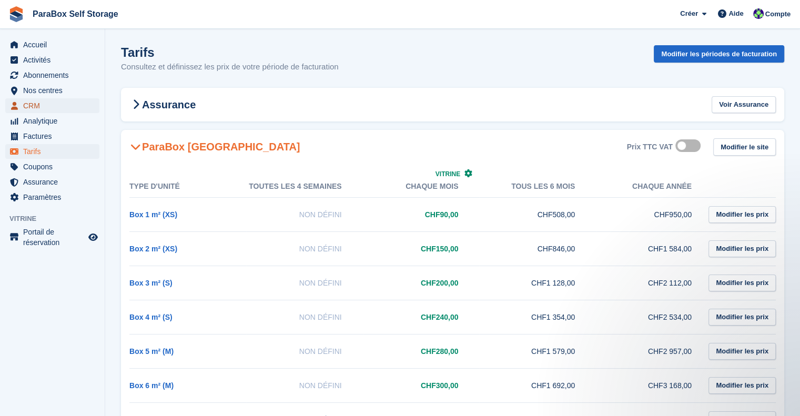
click at [34, 109] on span "CRM" at bounding box center [54, 105] width 63 height 15
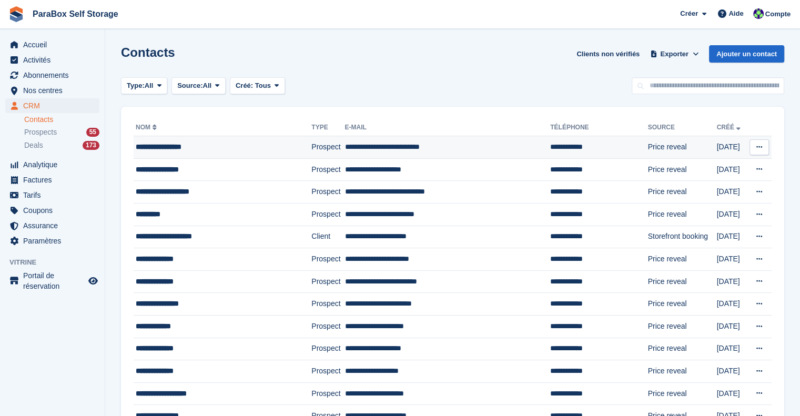
click at [188, 146] on div "**********" at bounding box center [212, 146] width 153 height 11
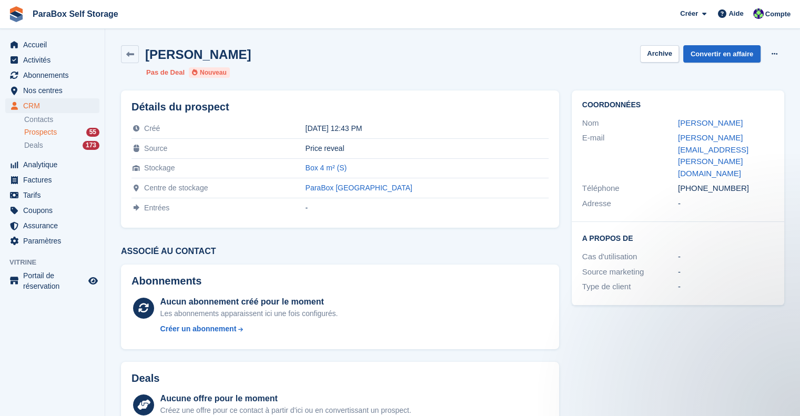
click at [53, 133] on span "Prospects" at bounding box center [40, 132] width 33 height 10
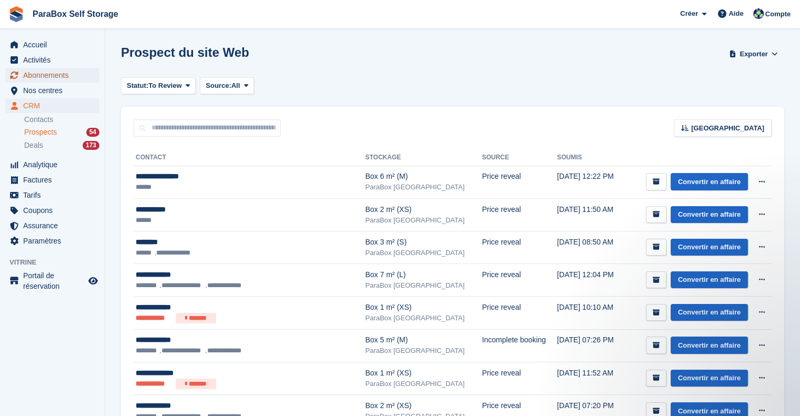
click at [53, 79] on span "Abonnements" at bounding box center [54, 75] width 63 height 15
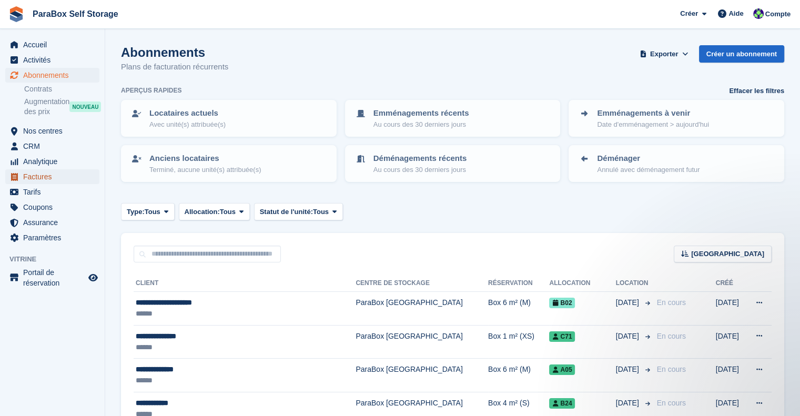
click at [48, 176] on span "Factures" at bounding box center [54, 176] width 63 height 15
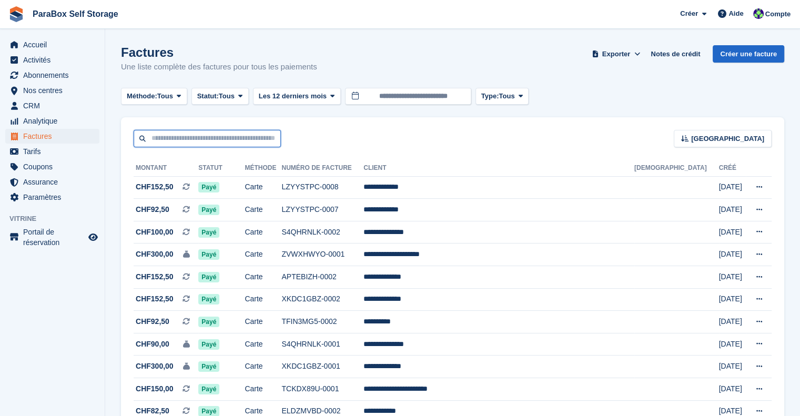
click at [221, 136] on input "text" at bounding box center [207, 138] width 147 height 17
type input "******"
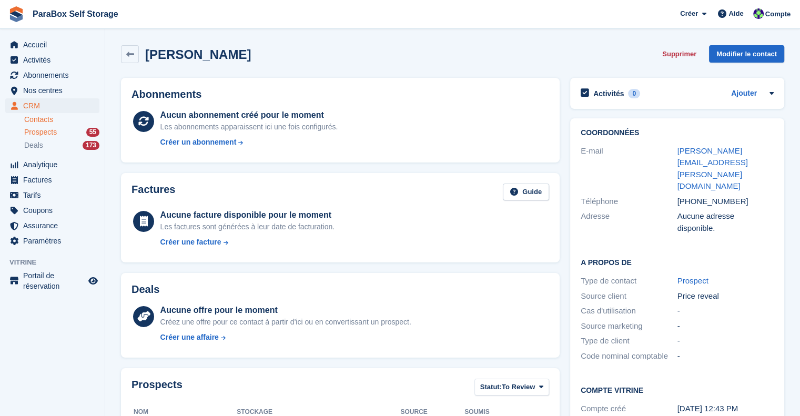
click at [39, 131] on span "Prospects" at bounding box center [40, 132] width 33 height 10
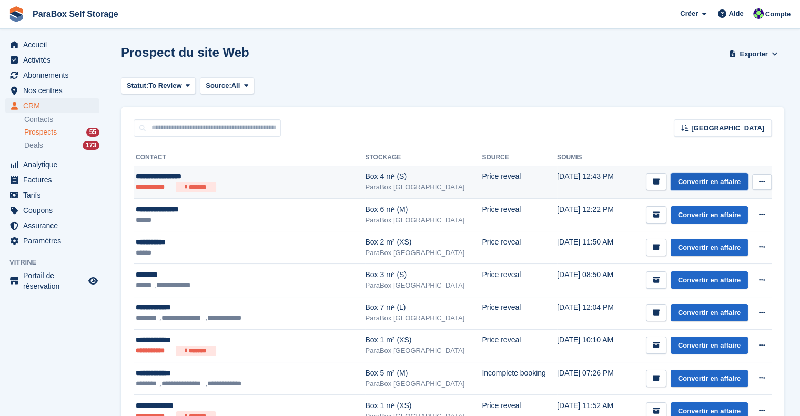
click at [705, 181] on link "Convertir en affaire" at bounding box center [708, 181] width 77 height 17
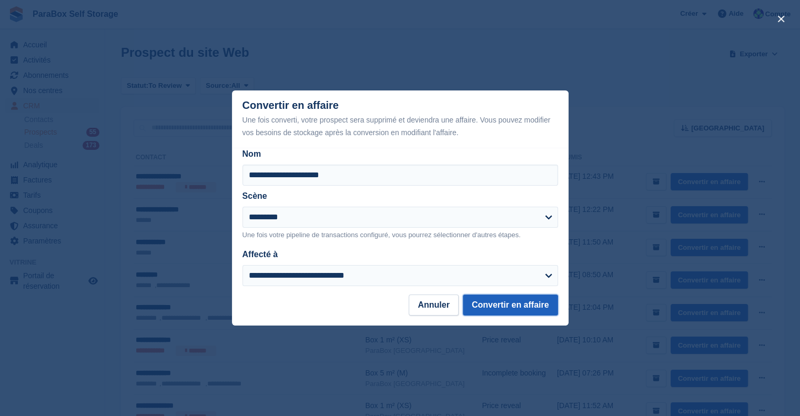
click at [505, 309] on button "Convertir en affaire" at bounding box center [510, 304] width 95 height 21
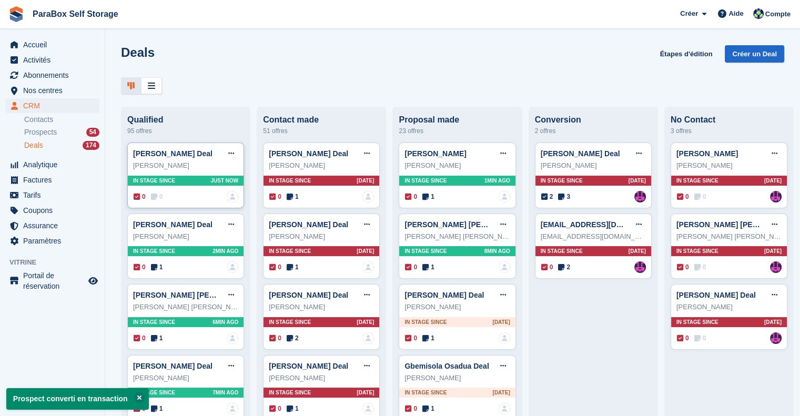
click at [156, 199] on icon at bounding box center [154, 196] width 6 height 7
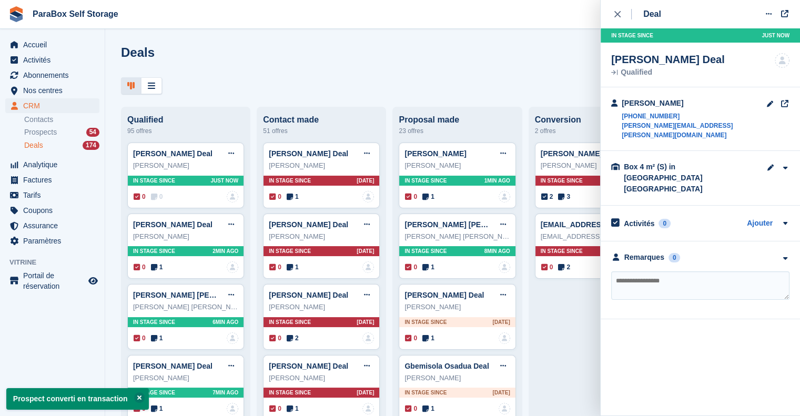
click at [664, 271] on textarea at bounding box center [700, 285] width 178 height 28
type textarea "*"
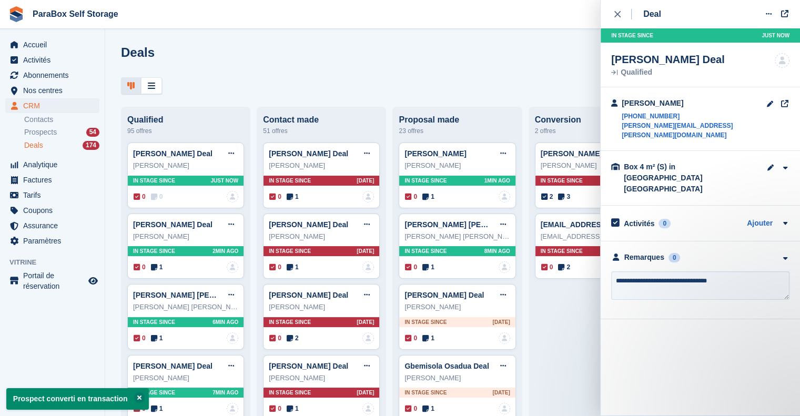
type textarea "**********"
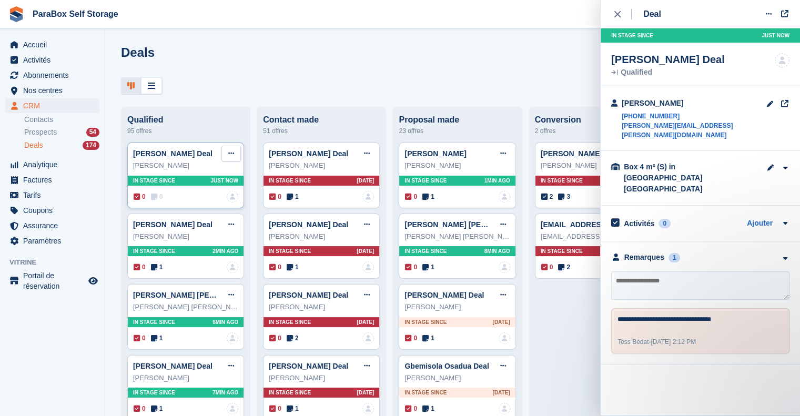
click at [228, 155] on icon at bounding box center [231, 153] width 6 height 7
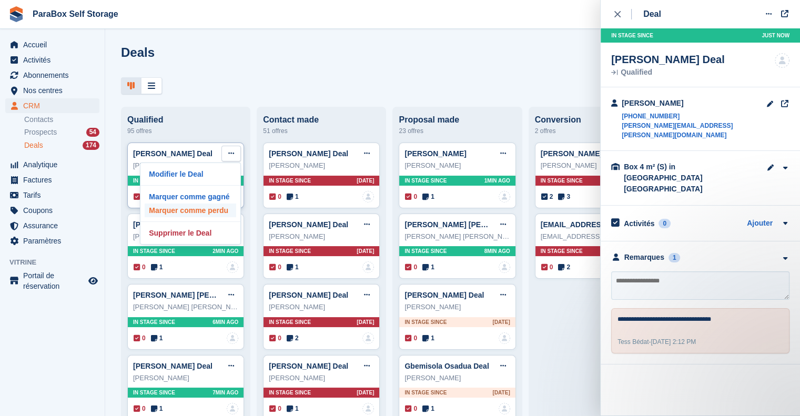
click at [196, 206] on p "Marquer comme perdu" at bounding box center [190, 210] width 91 height 14
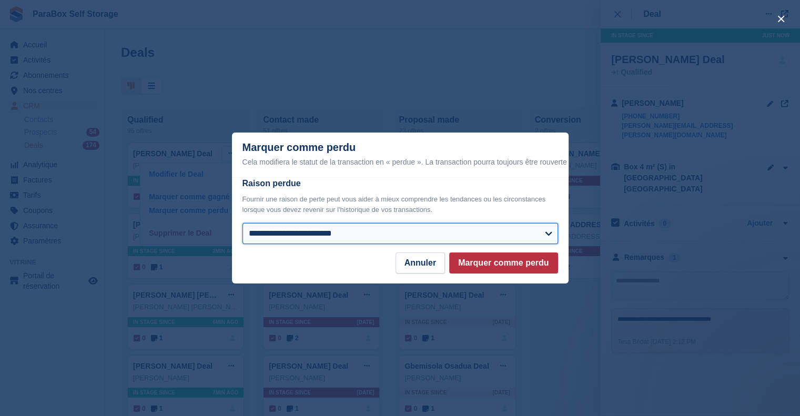
click at [380, 237] on select "**********" at bounding box center [399, 233] width 315 height 21
select select "*****"
click at [242, 223] on select "**********" at bounding box center [399, 233] width 315 height 21
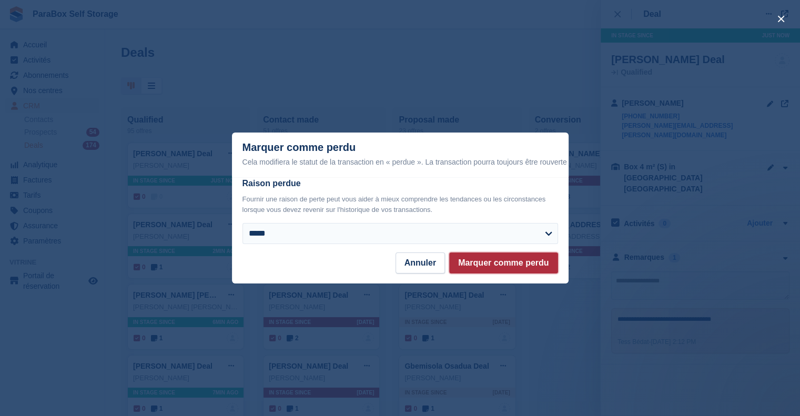
click at [507, 257] on button "Marquer comme perdu" at bounding box center [503, 262] width 108 height 21
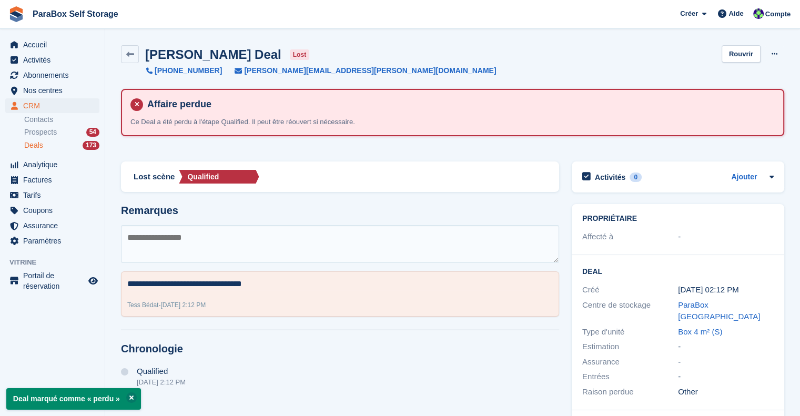
click at [56, 145] on div "Deals 173" at bounding box center [61, 145] width 75 height 10
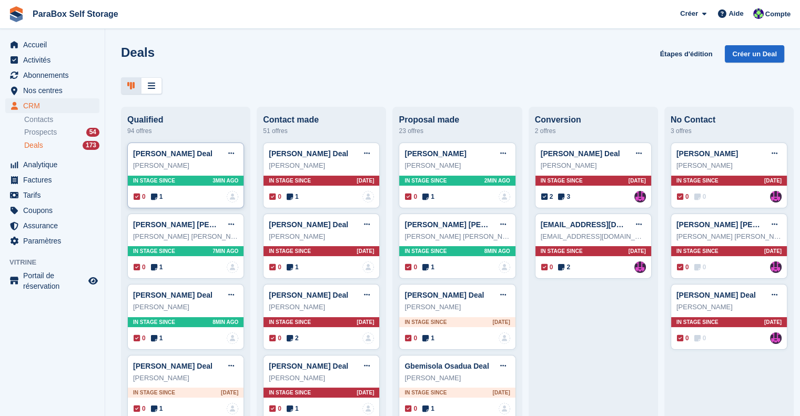
click at [152, 200] on icon at bounding box center [154, 196] width 6 height 7
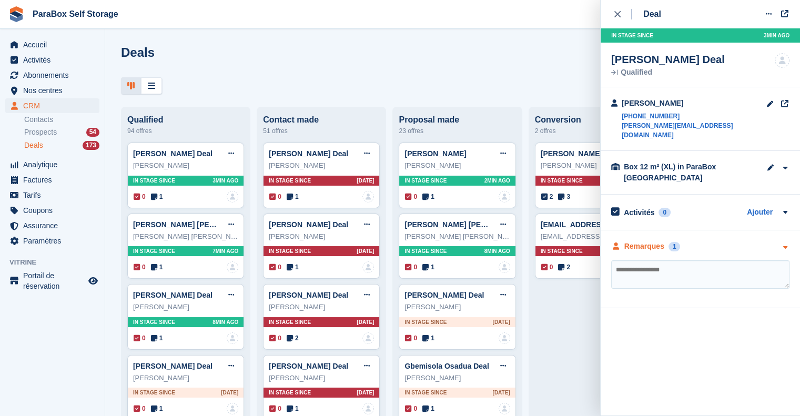
click at [644, 241] on div "Remarques" at bounding box center [644, 246] width 40 height 11
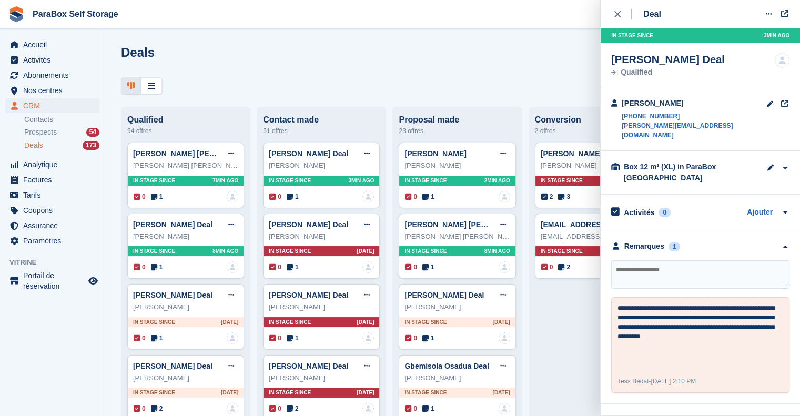
click at [339, 89] on div at bounding box center [452, 85] width 663 height 17
click at [614, 16] on icon "close" at bounding box center [617, 14] width 6 height 6
